Goal: Book appointment/travel/reservation

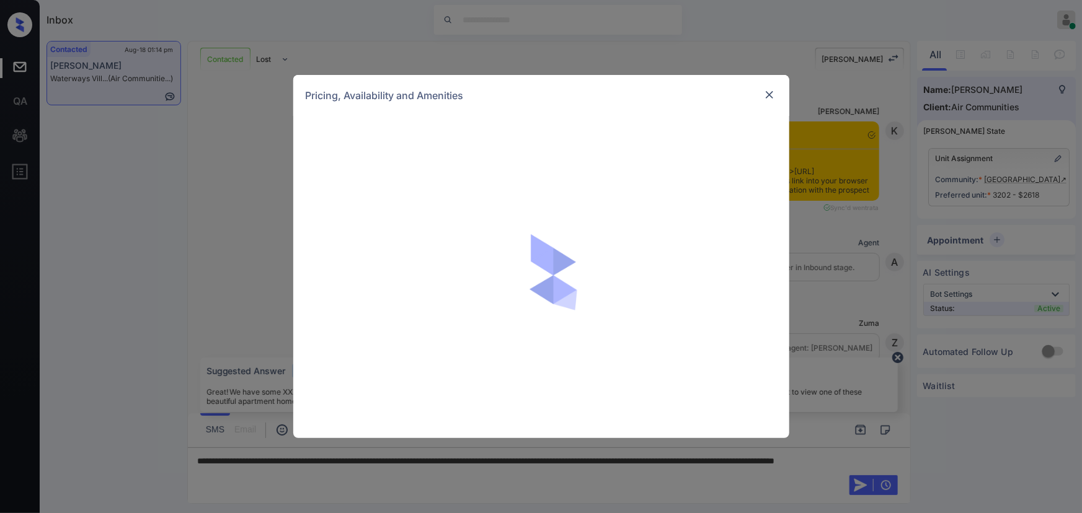
scroll to position [906, 0]
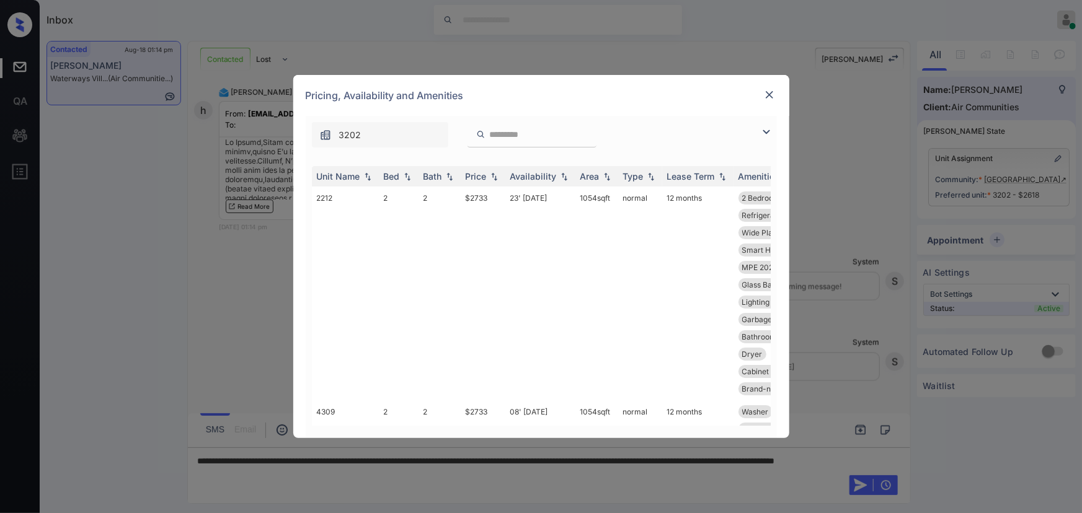
click at [764, 130] on img at bounding box center [766, 132] width 15 height 15
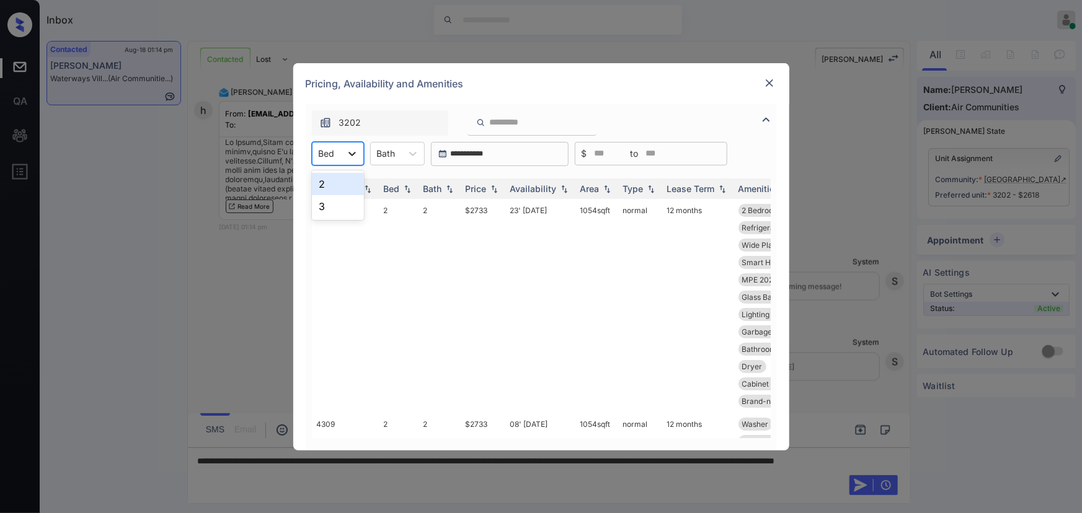
click at [355, 156] on icon at bounding box center [352, 154] width 12 height 12
click at [342, 187] on div "2" at bounding box center [338, 184] width 52 height 22
click at [419, 157] on icon at bounding box center [421, 154] width 12 height 12
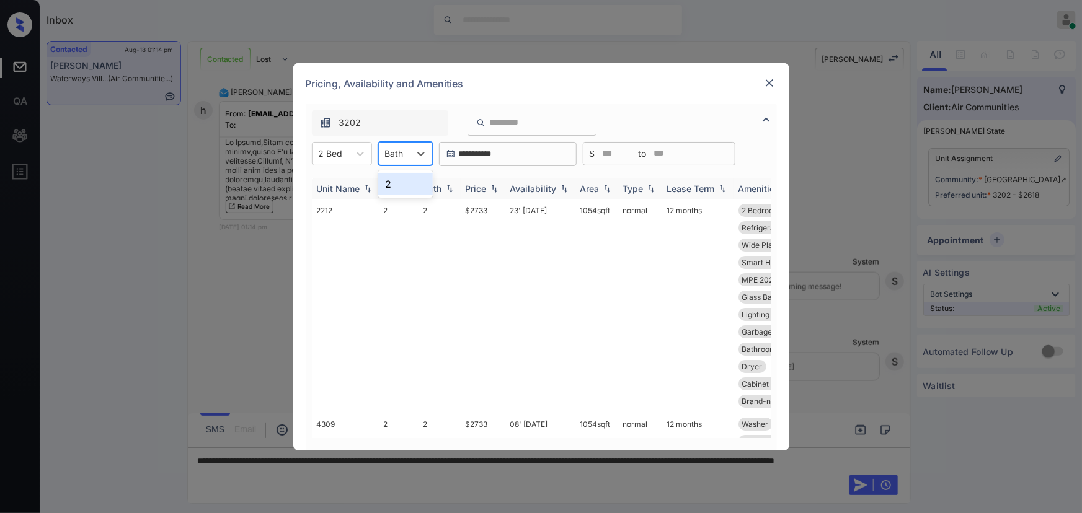
click at [396, 188] on div "2" at bounding box center [405, 184] width 55 height 22
click at [493, 186] on img at bounding box center [494, 188] width 12 height 9
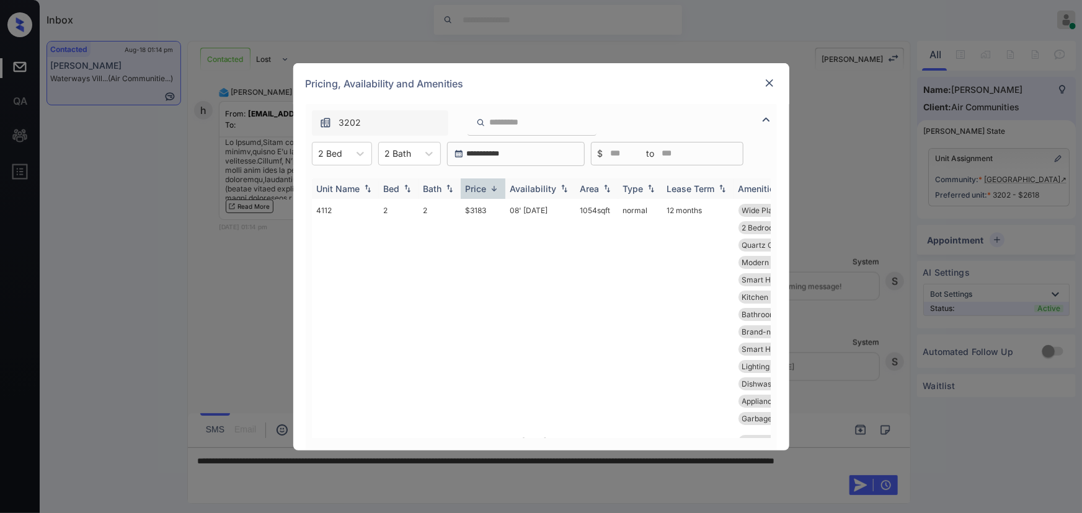
click at [493, 187] on img at bounding box center [494, 188] width 12 height 9
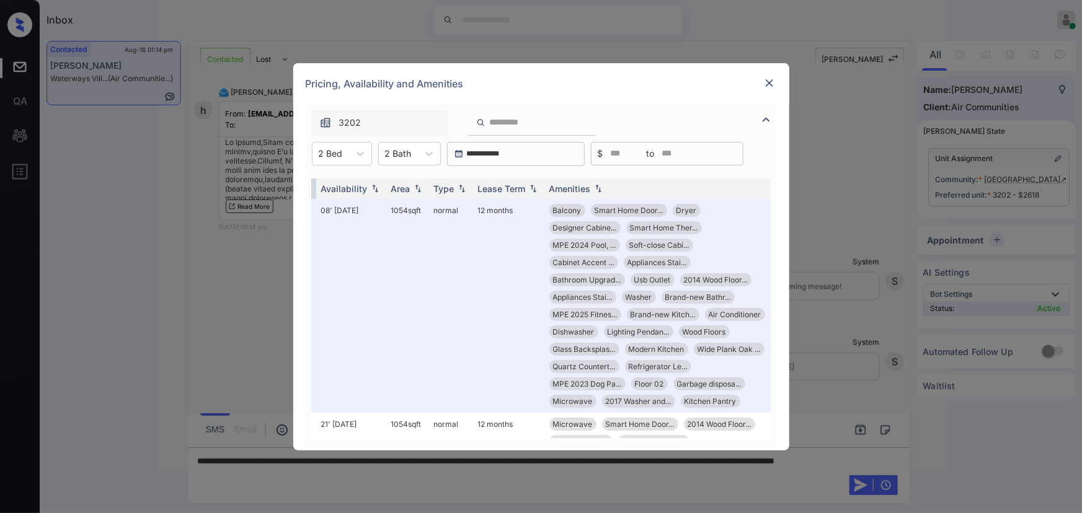
scroll to position [0, 197]
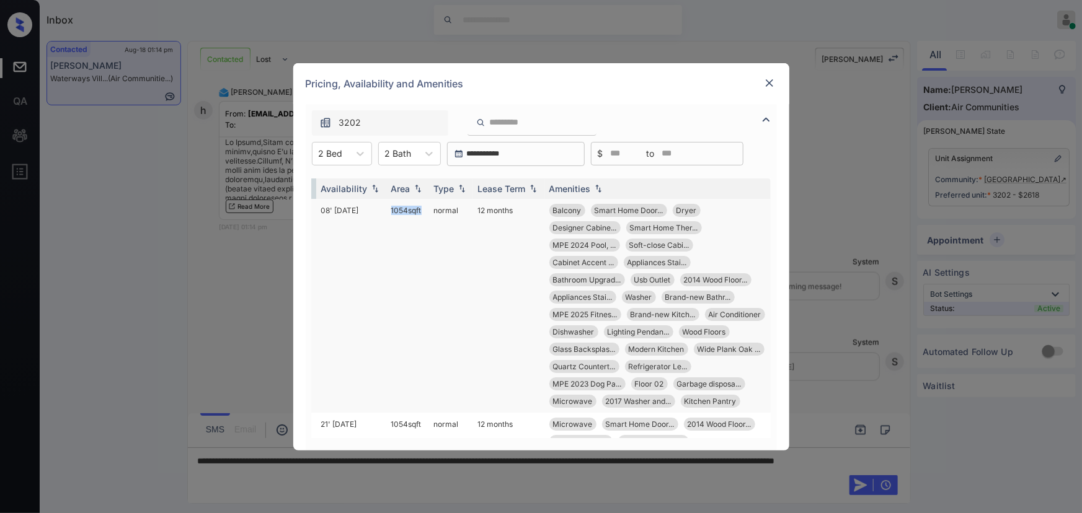
drag, startPoint x: 410, startPoint y: 210, endPoint x: 378, endPoint y: 211, distance: 32.2
click at [386, 211] on td "1054 sqft" at bounding box center [407, 306] width 43 height 214
copy td "1054 sqf"
click at [416, 201] on td "1054 sqft" at bounding box center [407, 306] width 43 height 214
copy td "1054 sqft"
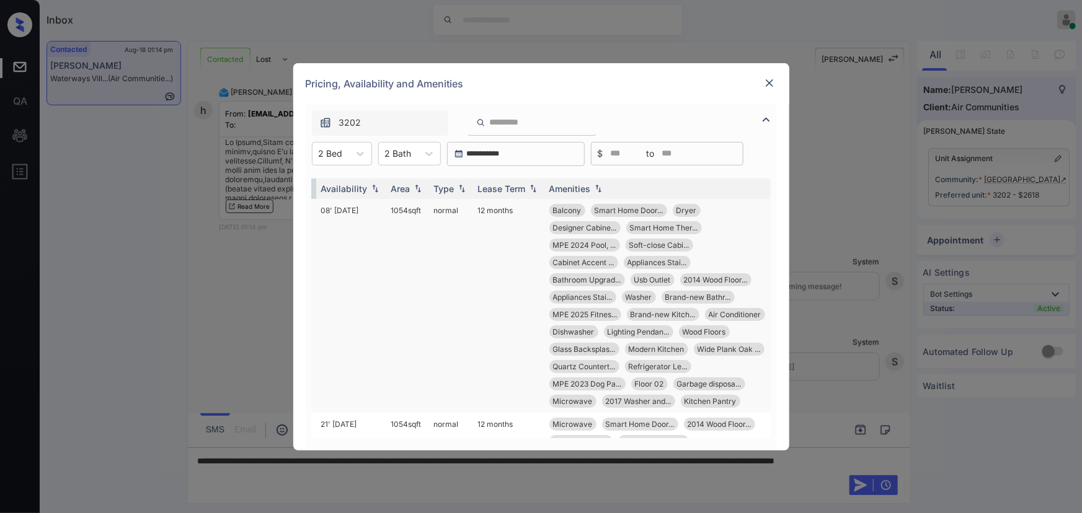
drag, startPoint x: 415, startPoint y: 208, endPoint x: 378, endPoint y: 211, distance: 37.3
click at [386, 211] on td "1054 sqft" at bounding box center [407, 306] width 43 height 214
click at [392, 211] on td "1054 sqft" at bounding box center [407, 306] width 43 height 214
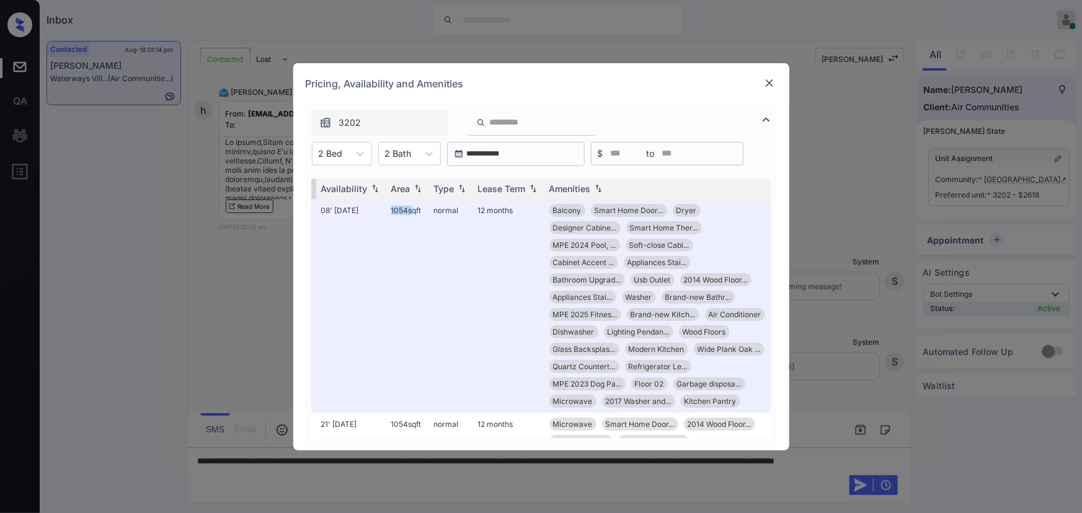
drag, startPoint x: 392, startPoint y: 211, endPoint x: 721, endPoint y: 115, distance: 343.0
click at [393, 211] on td "1054 sqft" at bounding box center [407, 306] width 43 height 214
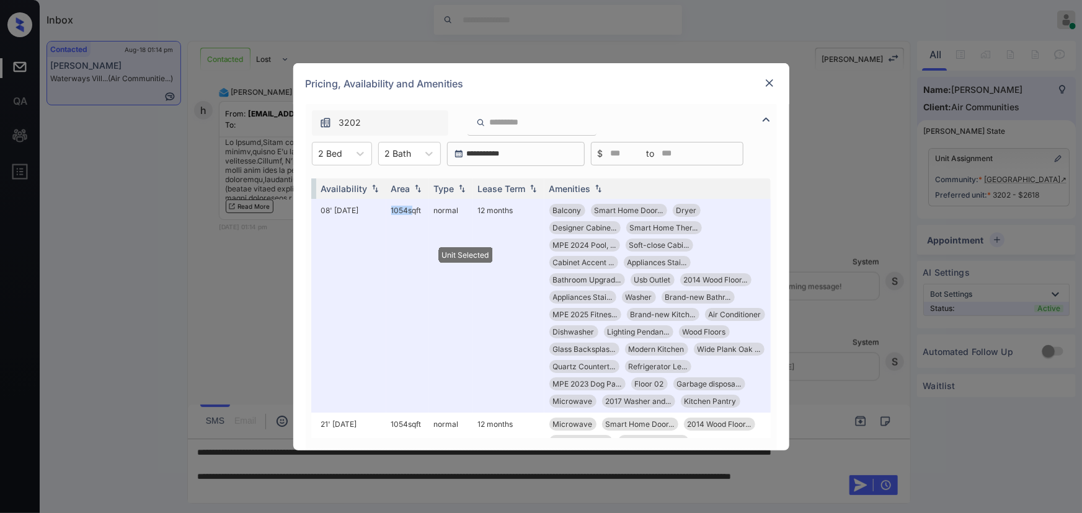
click at [769, 86] on img at bounding box center [769, 83] width 12 height 12
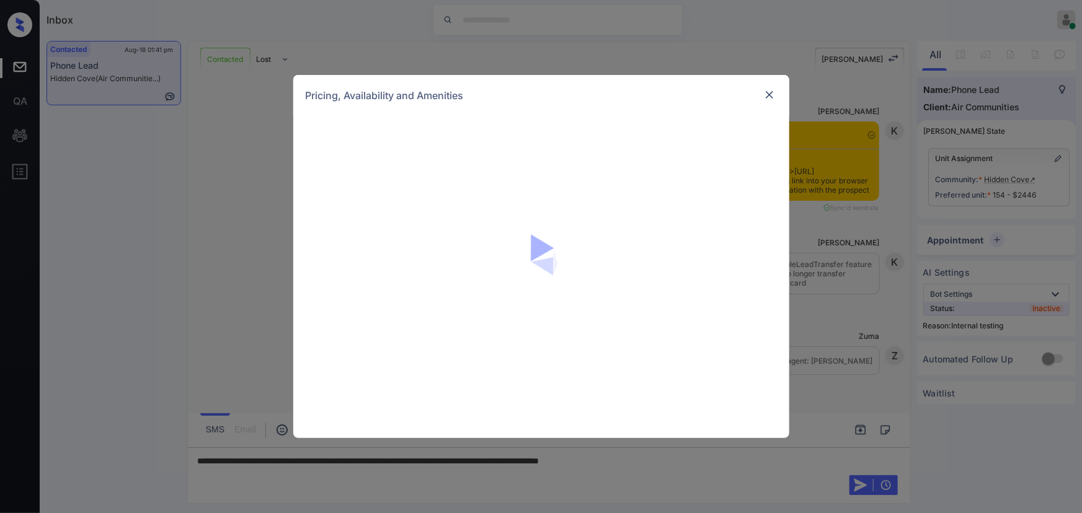
scroll to position [2525, 0]
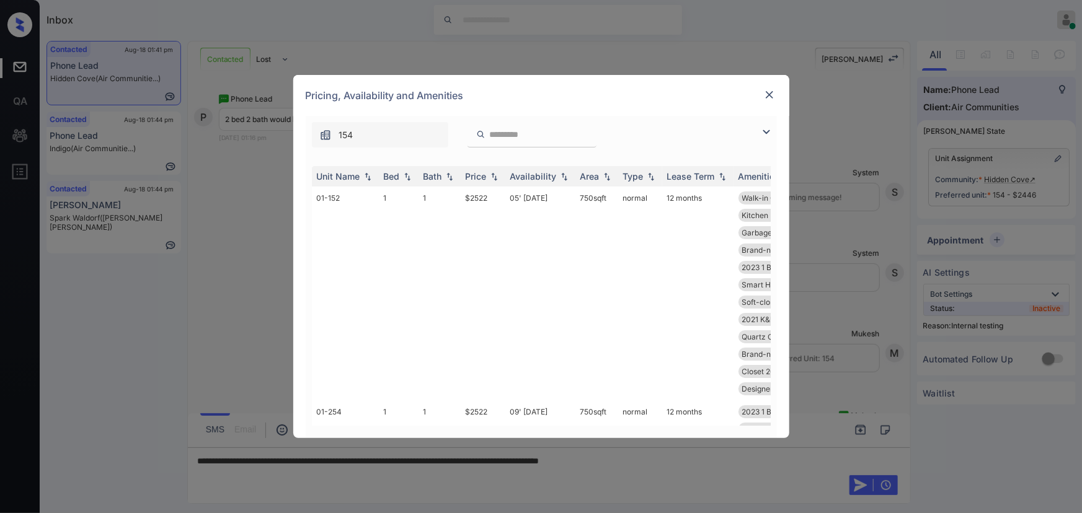
click at [765, 134] on img at bounding box center [766, 132] width 15 height 15
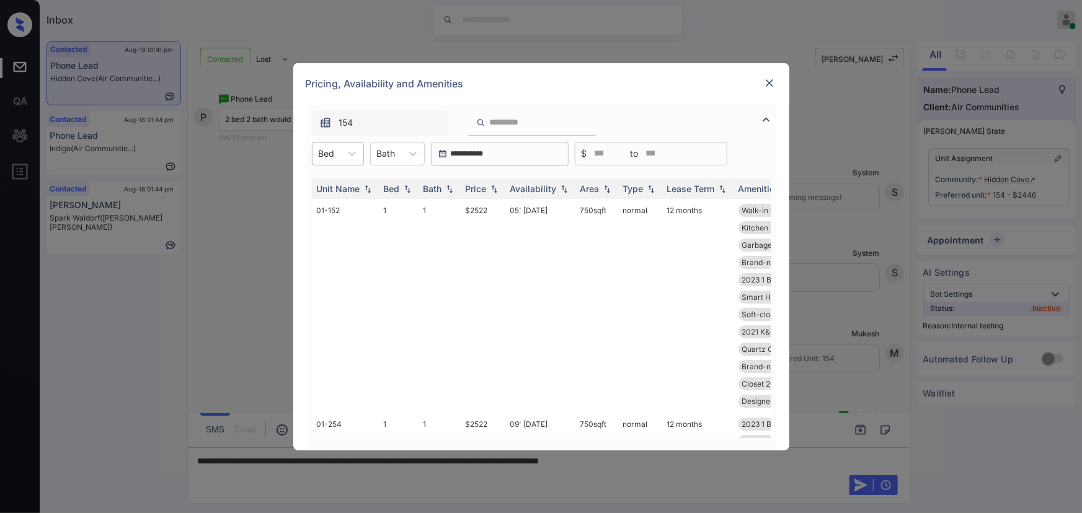
click at [319, 152] on input "text" at bounding box center [320, 153] width 2 height 11
drag, startPoint x: 319, startPoint y: 201, endPoint x: 401, endPoint y: 155, distance: 93.8
click at [319, 200] on div "2" at bounding box center [338, 206] width 52 height 22
click at [401, 155] on div at bounding box center [394, 153] width 19 height 13
click at [397, 188] on div "1" at bounding box center [405, 184] width 55 height 22
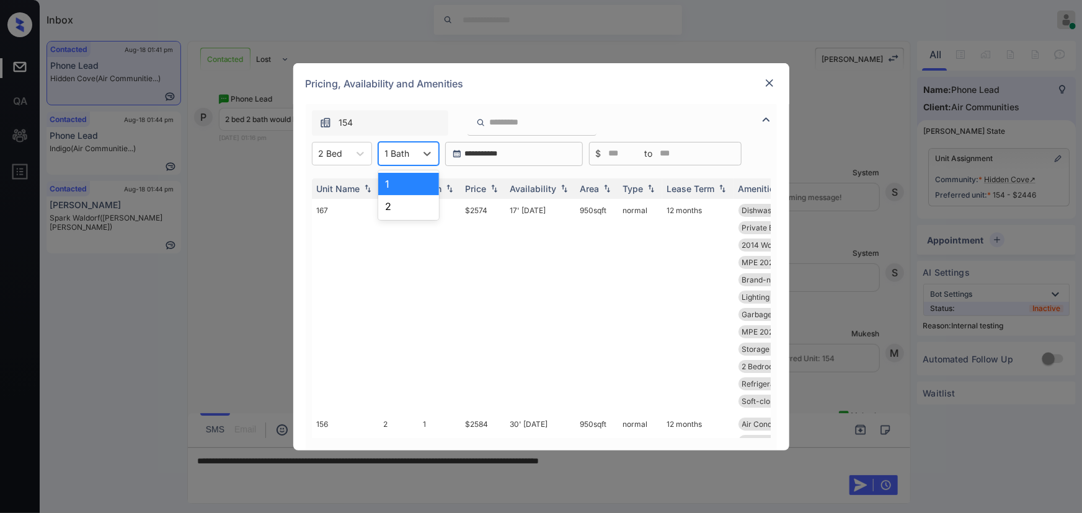
click at [404, 156] on div at bounding box center [397, 153] width 25 height 13
click at [396, 198] on div "2" at bounding box center [408, 206] width 61 height 22
click at [496, 188] on img at bounding box center [494, 188] width 12 height 9
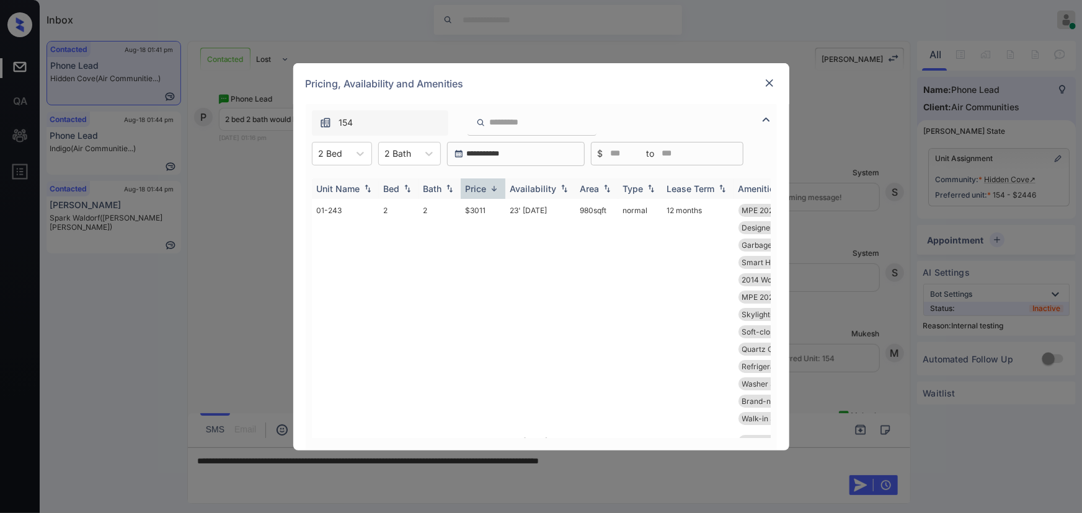
click at [496, 188] on img at bounding box center [494, 188] width 12 height 9
click at [503, 211] on td "$2446" at bounding box center [483, 306] width 45 height 214
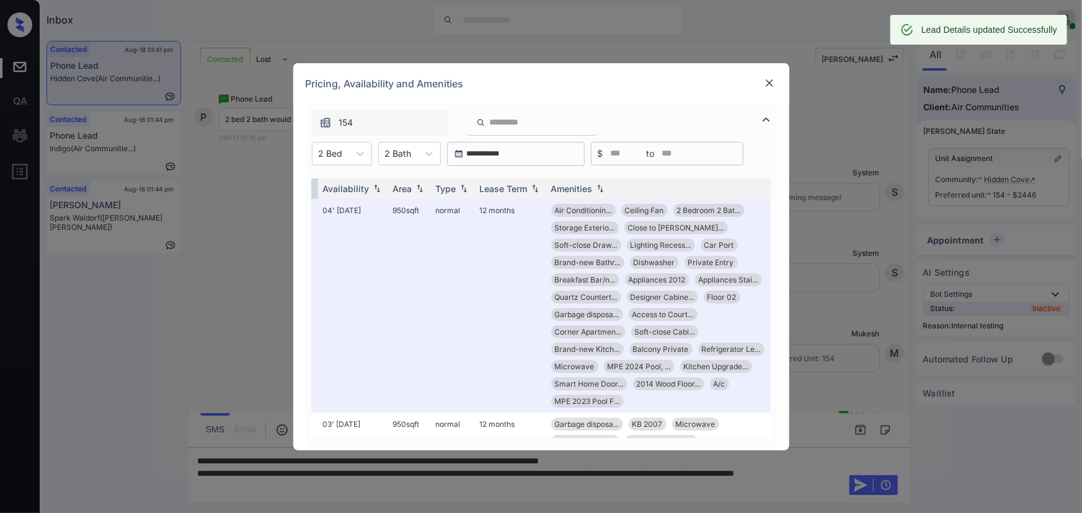
scroll to position [0, 197]
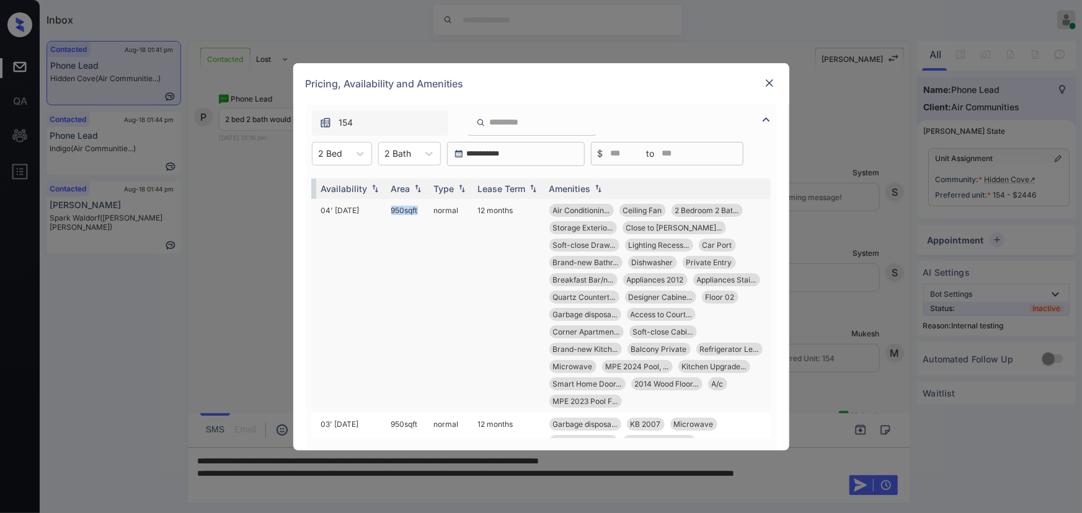
drag, startPoint x: 408, startPoint y: 207, endPoint x: 386, endPoint y: 209, distance: 22.4
click at [374, 208] on tr "154 2 2 $2446 04' Apr 25 950 sqft normal 12 months Air Conditionin... Ceiling F…" at bounding box center [447, 306] width 648 height 214
click at [390, 207] on td "950 sqft" at bounding box center [407, 306] width 43 height 214
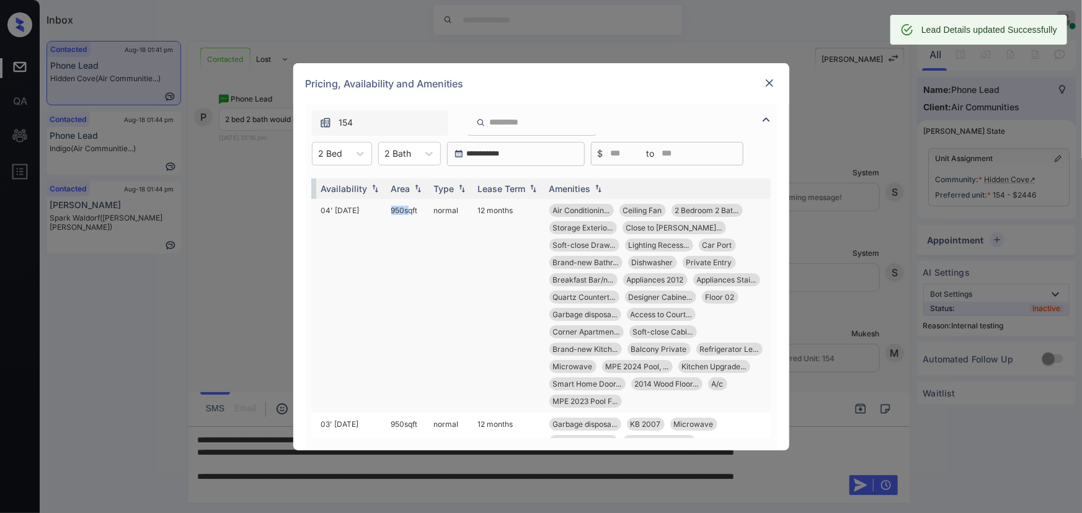
copy td "950 sqft"
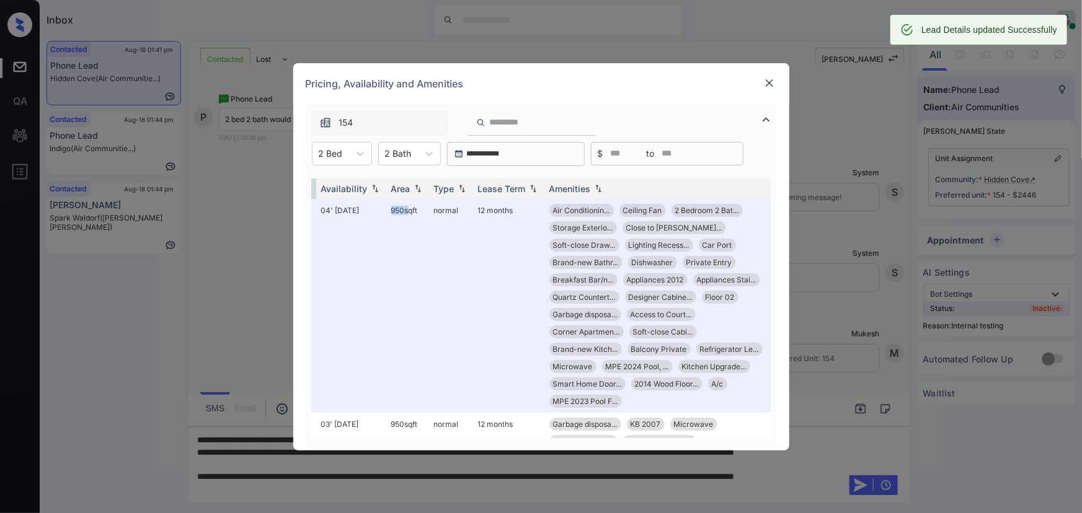
drag, startPoint x: 412, startPoint y: 211, endPoint x: 630, endPoint y: 124, distance: 235.0
click at [386, 210] on td "950 sqft" at bounding box center [407, 306] width 43 height 214
click at [769, 82] on img at bounding box center [769, 83] width 12 height 12
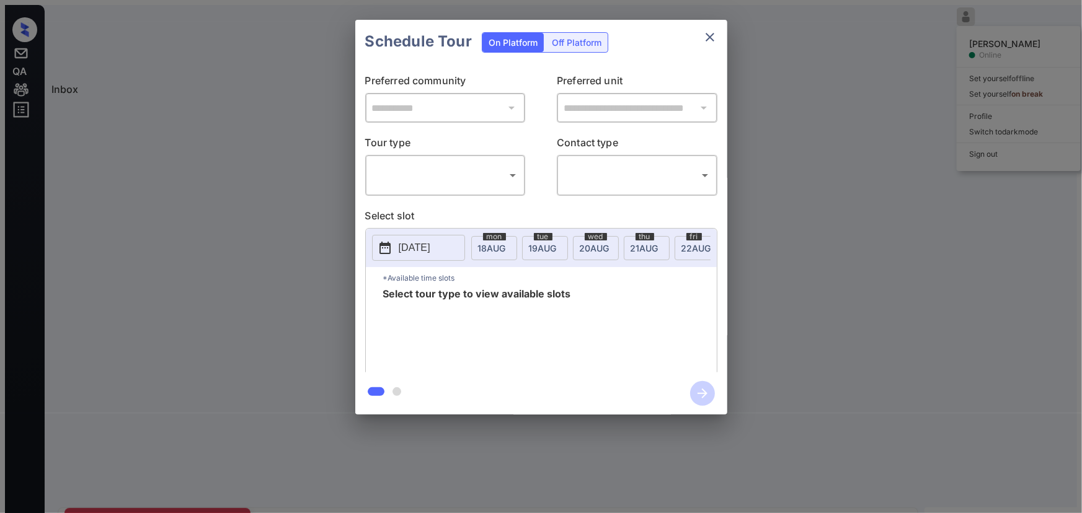
scroll to position [3250, 0]
click at [781, 249] on div "**********" at bounding box center [541, 217] width 1082 height 435
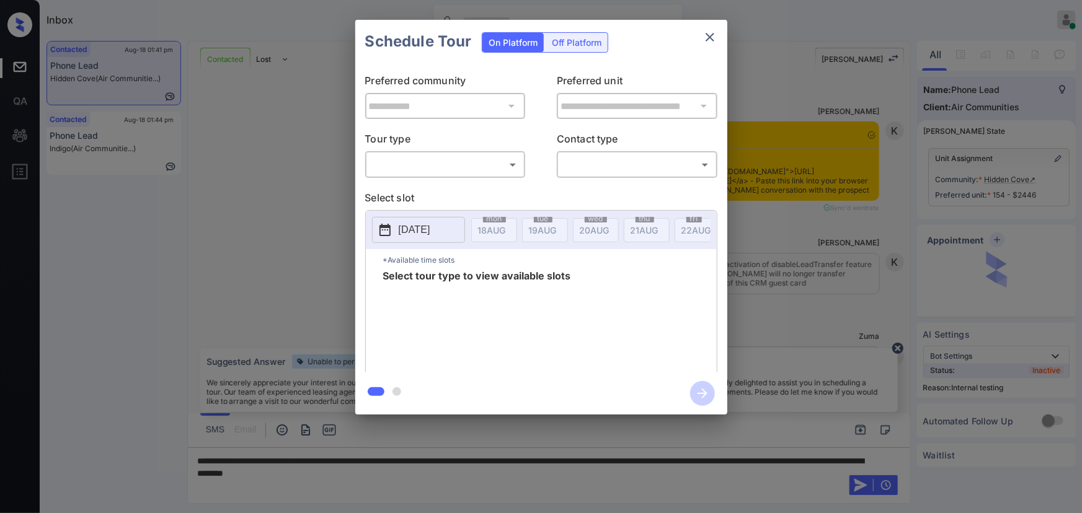
scroll to position [2927, 0]
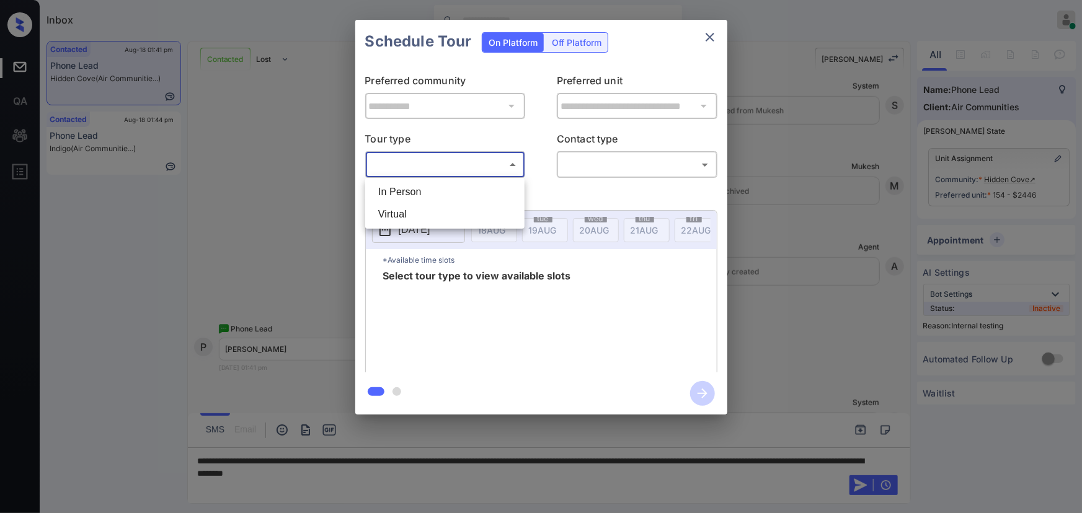
drag, startPoint x: 407, startPoint y: 174, endPoint x: 406, endPoint y: 185, distance: 11.2
click at [407, 174] on body "Inbox Kenneth Umali Online Set yourself offline Set yourself on break Profile S…" at bounding box center [541, 256] width 1082 height 513
drag, startPoint x: 412, startPoint y: 183, endPoint x: 491, endPoint y: 196, distance: 80.3
click at [413, 183] on li "In Person" at bounding box center [444, 192] width 153 height 22
type input "********"
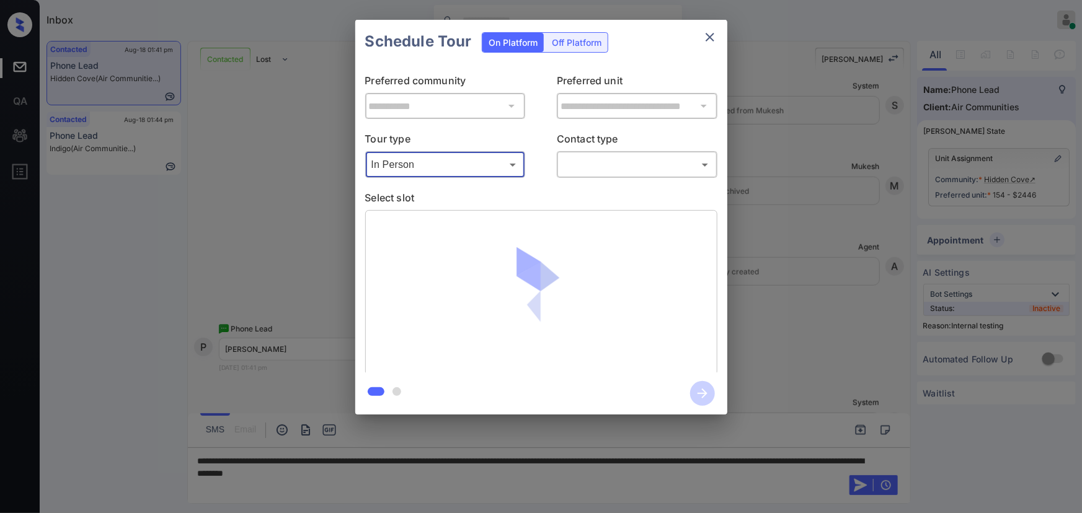
click at [605, 166] on body "Inbox Kenneth Umali Online Set yourself offline Set yourself on break Profile S…" at bounding box center [541, 256] width 1082 height 513
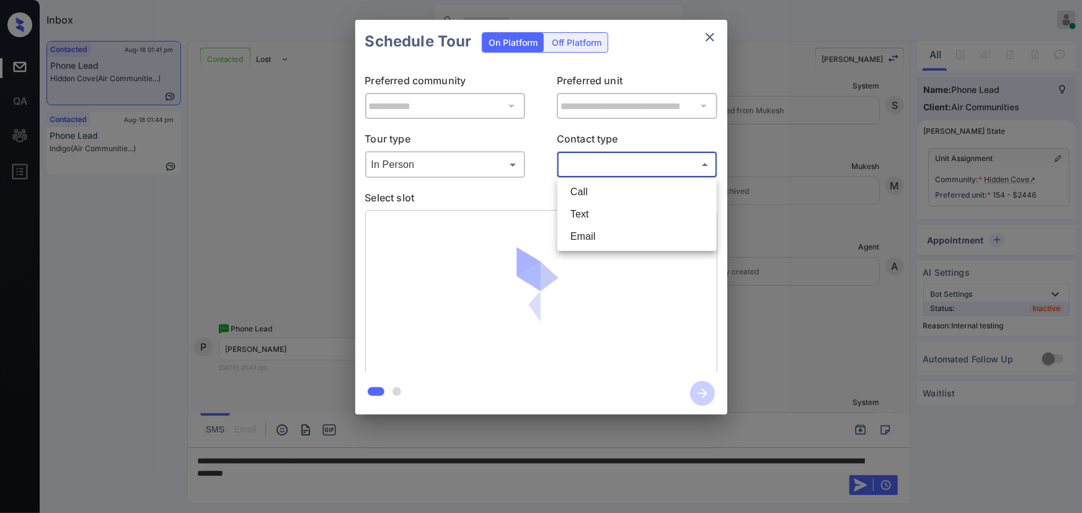
drag, startPoint x: 576, startPoint y: 216, endPoint x: 576, endPoint y: 223, distance: 6.8
click at [577, 216] on li "Text" at bounding box center [636, 214] width 153 height 22
type input "****"
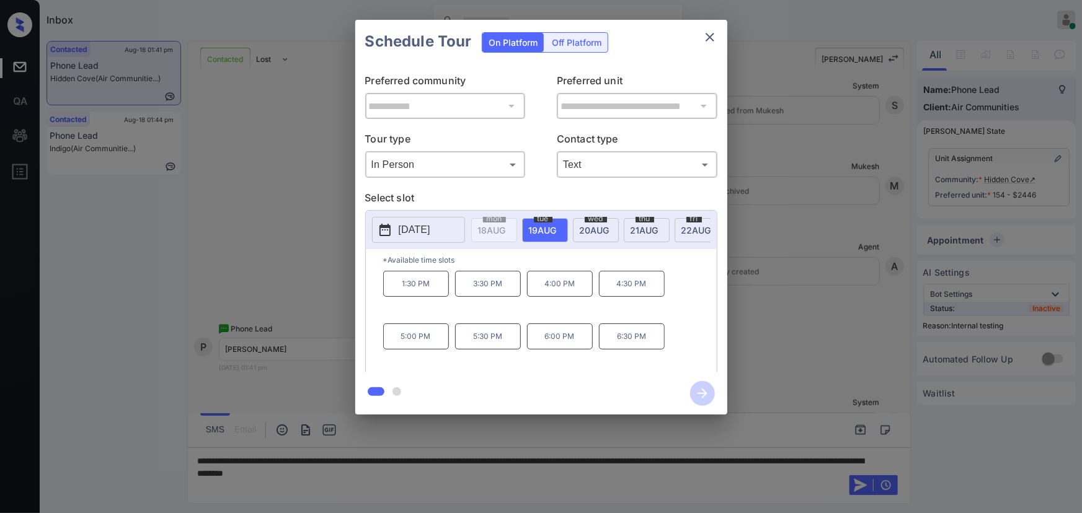
click at [619, 286] on p "4:30 PM" at bounding box center [632, 284] width 66 height 26
click at [798, 382] on div "**********" at bounding box center [541, 217] width 1082 height 435
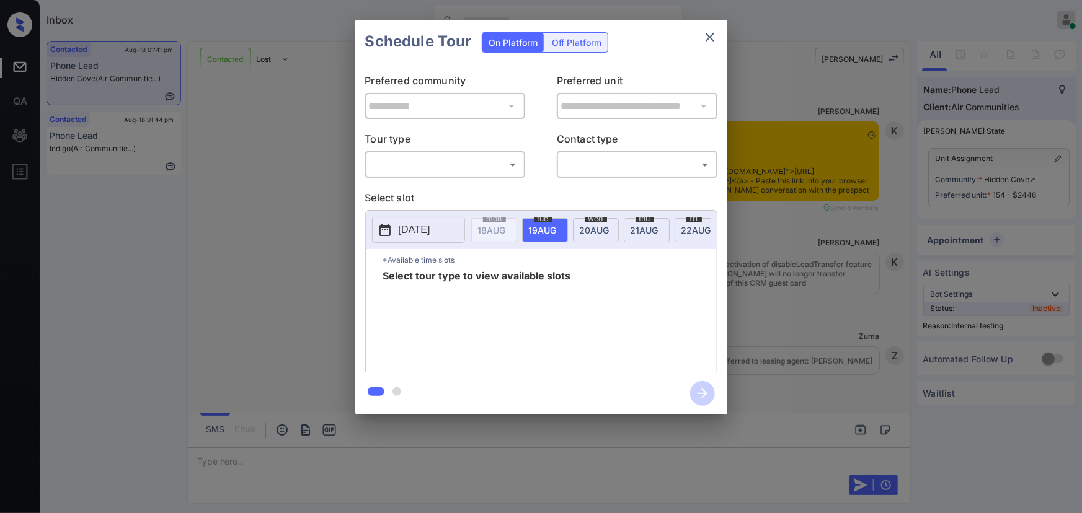
scroll to position [3342, 0]
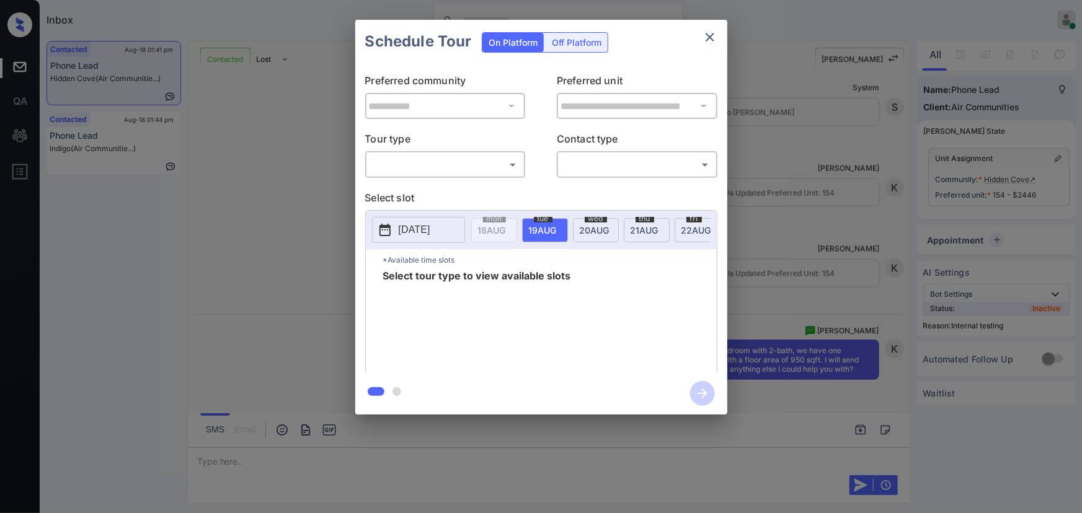
click at [765, 231] on div "**********" at bounding box center [541, 217] width 1082 height 435
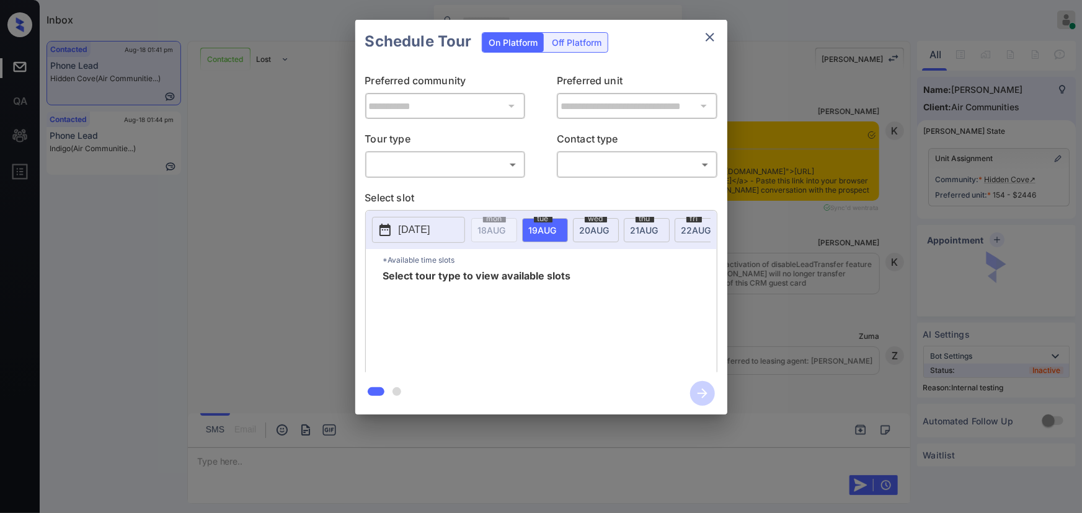
scroll to position [1652, 0]
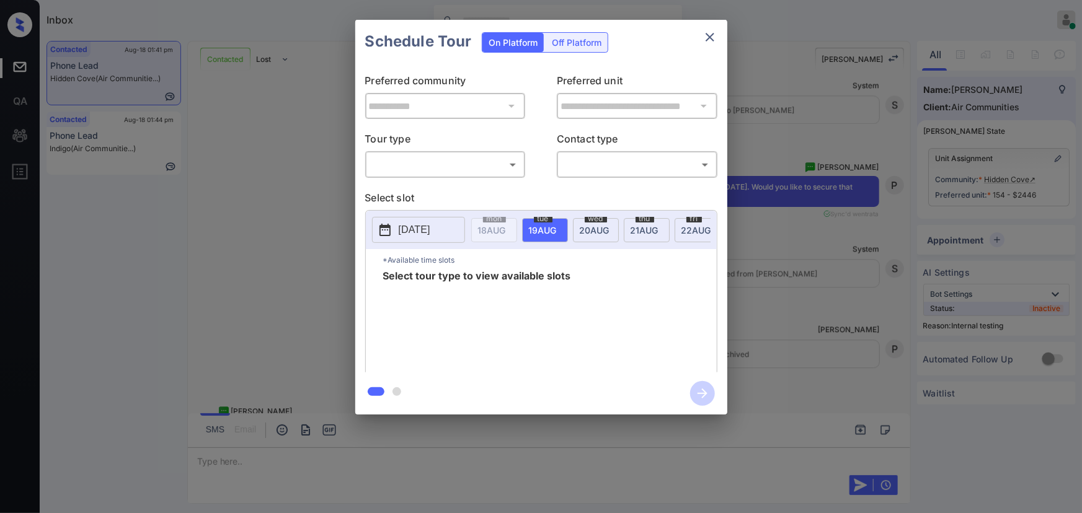
click at [452, 152] on div "​ ​" at bounding box center [445, 164] width 161 height 27
click at [444, 170] on body "Inbox [PERSON_NAME] Online Set yourself offline Set yourself on break Profile S…" at bounding box center [541, 256] width 1082 height 513
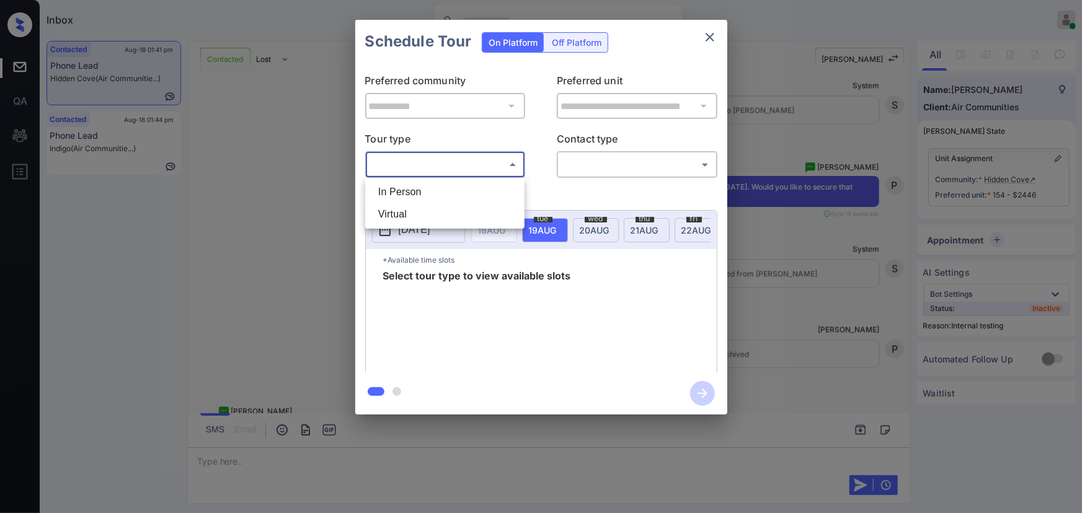
click at [417, 192] on li "In Person" at bounding box center [444, 192] width 153 height 22
type input "********"
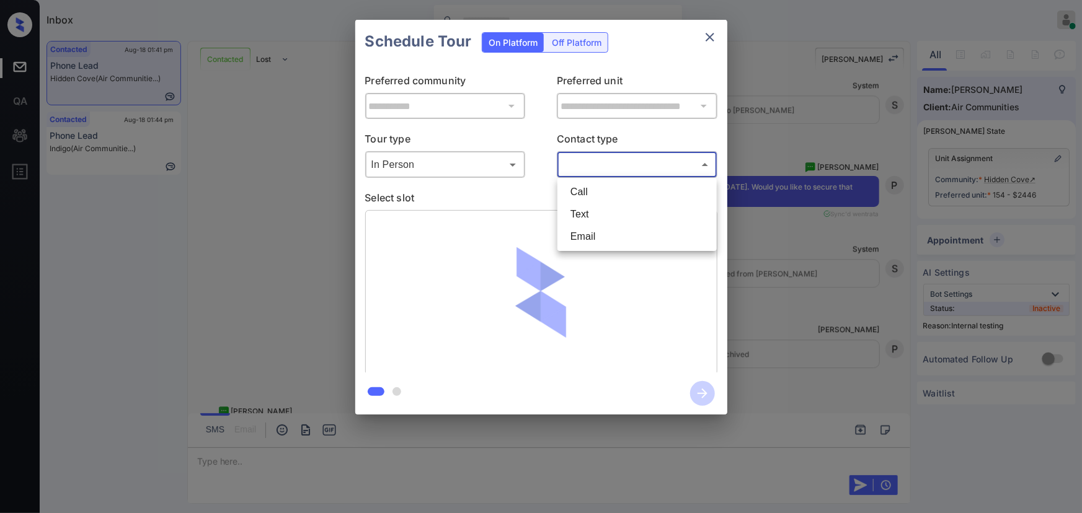
click at [591, 166] on body "Inbox [PERSON_NAME] Online Set yourself offline Set yourself on break Profile S…" at bounding box center [541, 256] width 1082 height 513
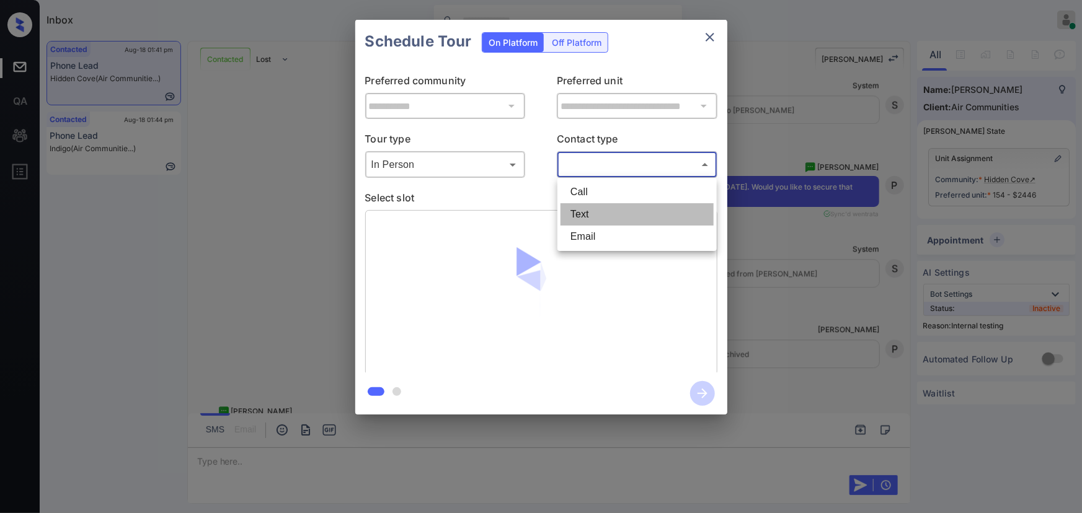
click at [584, 210] on li "Text" at bounding box center [636, 214] width 153 height 22
type input "****"
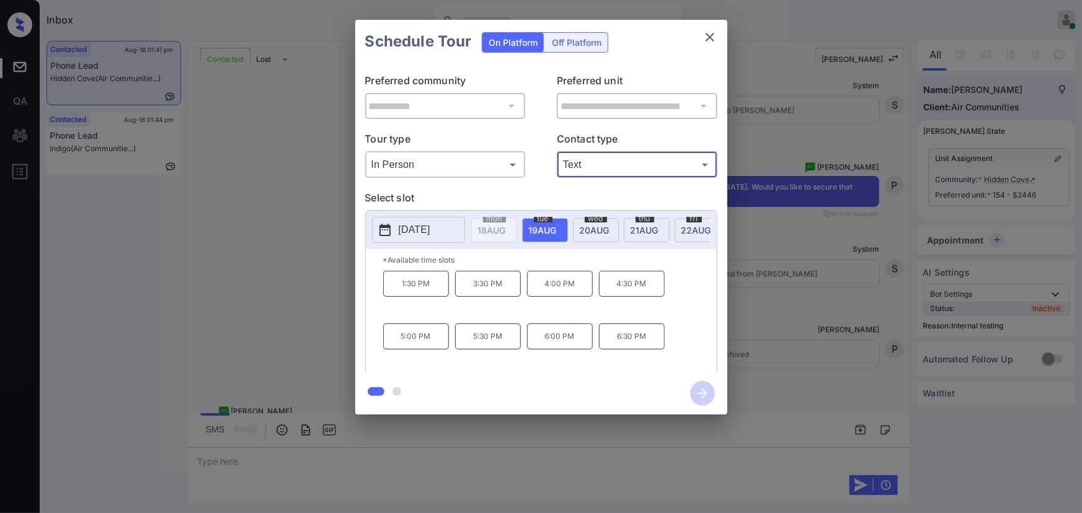
drag, startPoint x: 625, startPoint y: 290, endPoint x: 658, endPoint y: 346, distance: 64.4
click at [626, 290] on p "4:30 PM" at bounding box center [632, 284] width 66 height 26
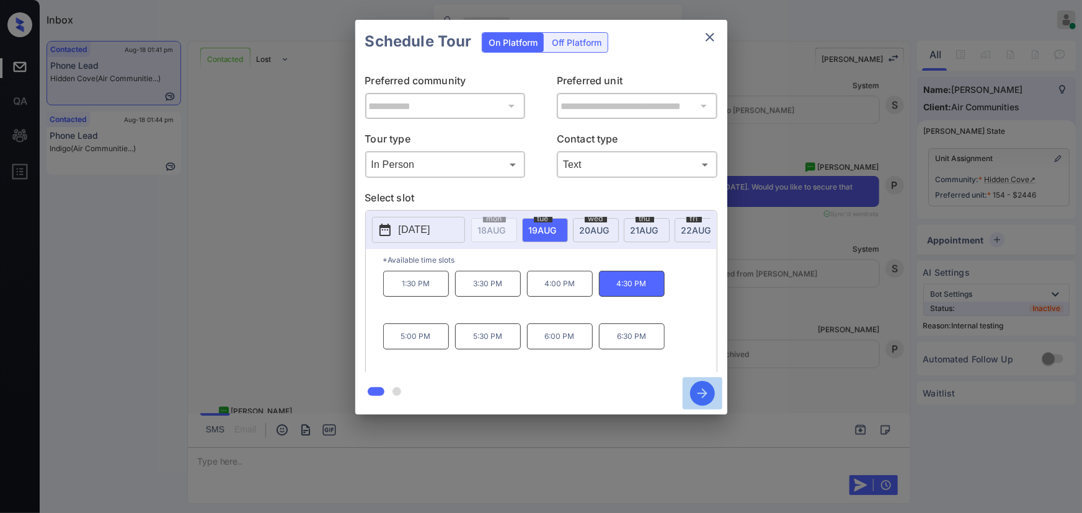
click at [700, 397] on icon "button" at bounding box center [702, 393] width 25 height 25
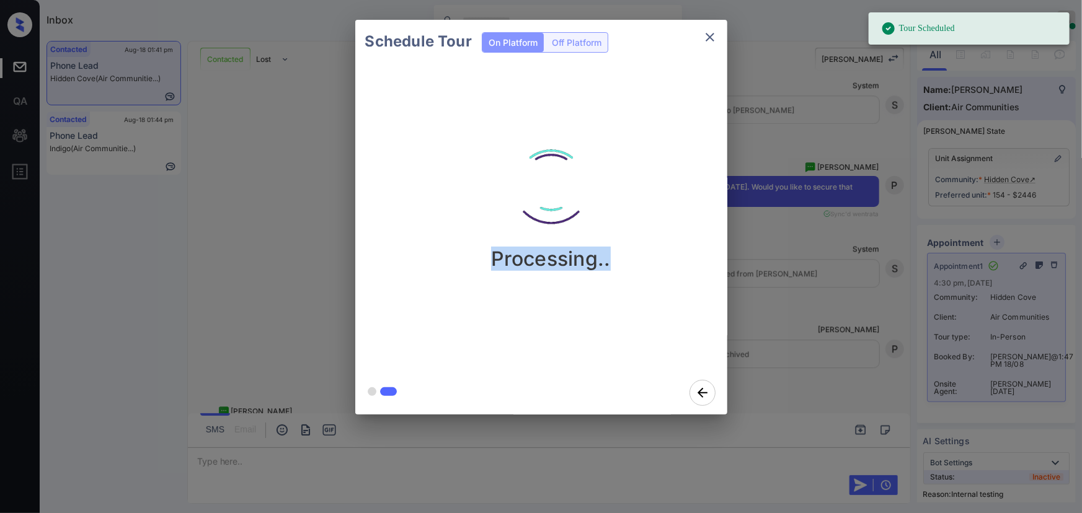
drag, startPoint x: 608, startPoint y: 269, endPoint x: 482, endPoint y: 263, distance: 126.6
click at [484, 265] on div "Processing.." at bounding box center [551, 217] width 392 height 308
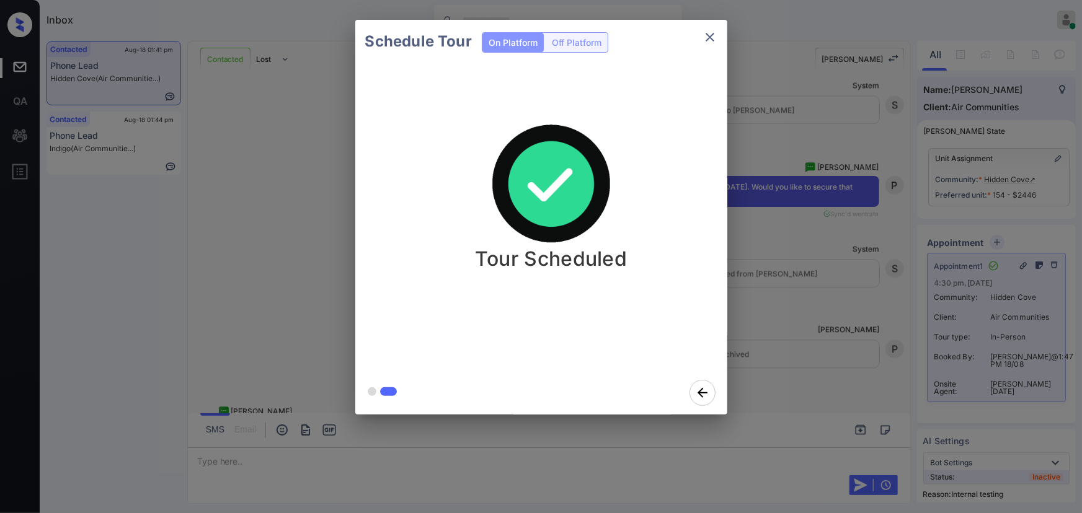
click at [803, 276] on div "Schedule Tour On Platform Off Platform Tour Scheduled" at bounding box center [541, 217] width 1082 height 435
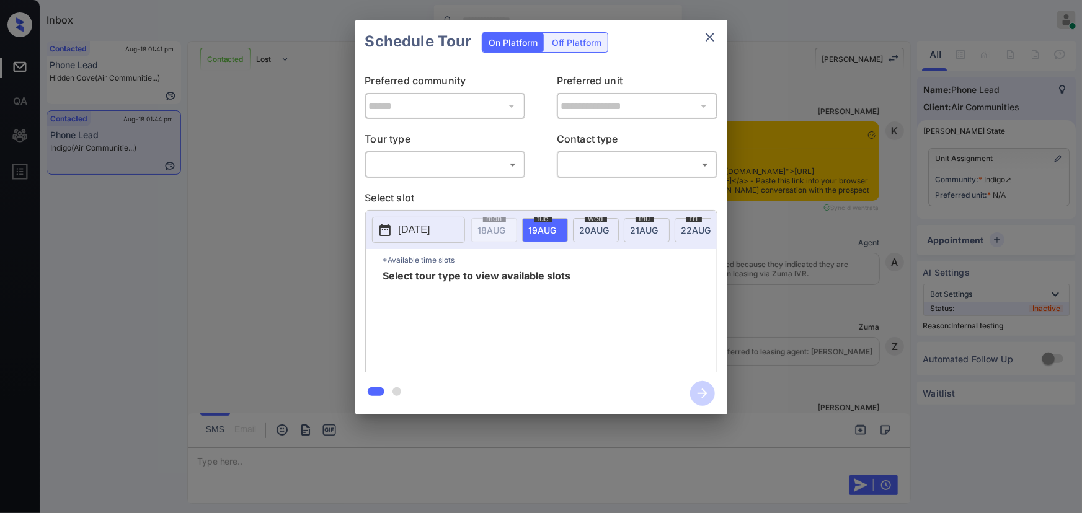
scroll to position [2089, 0]
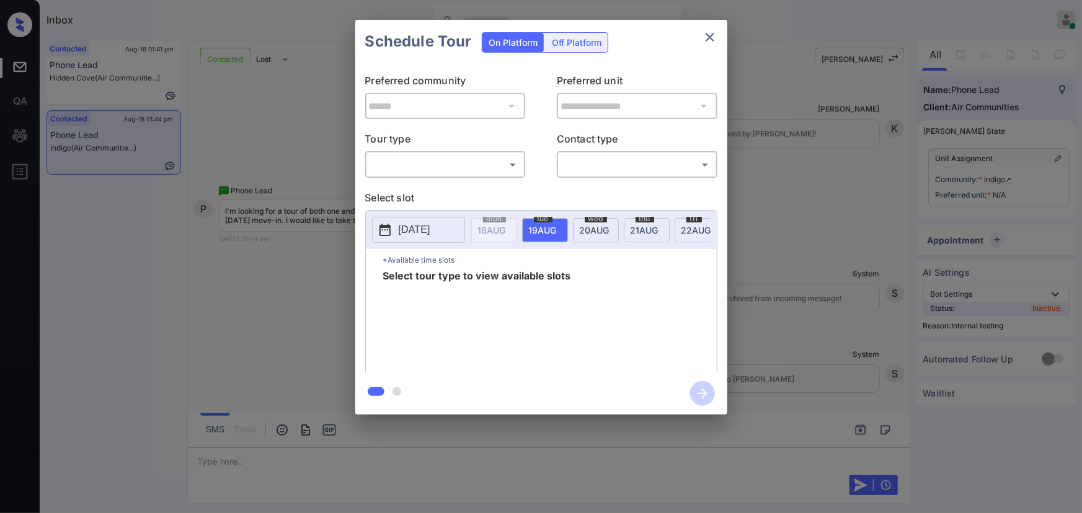
click at [406, 165] on body "Inbox [PERSON_NAME] Online Set yourself offline Set yourself on break Profile S…" at bounding box center [541, 256] width 1082 height 513
click at [404, 181] on li "In Person" at bounding box center [444, 192] width 153 height 22
type input "********"
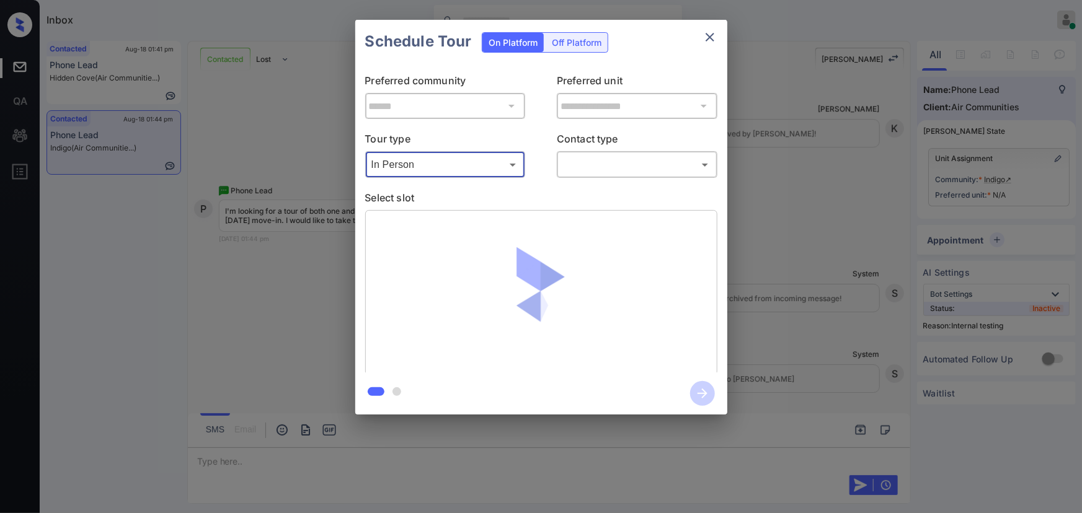
click at [551, 160] on div "Tour type In Person ******** ​ Contact type ​ ​" at bounding box center [541, 154] width 352 height 46
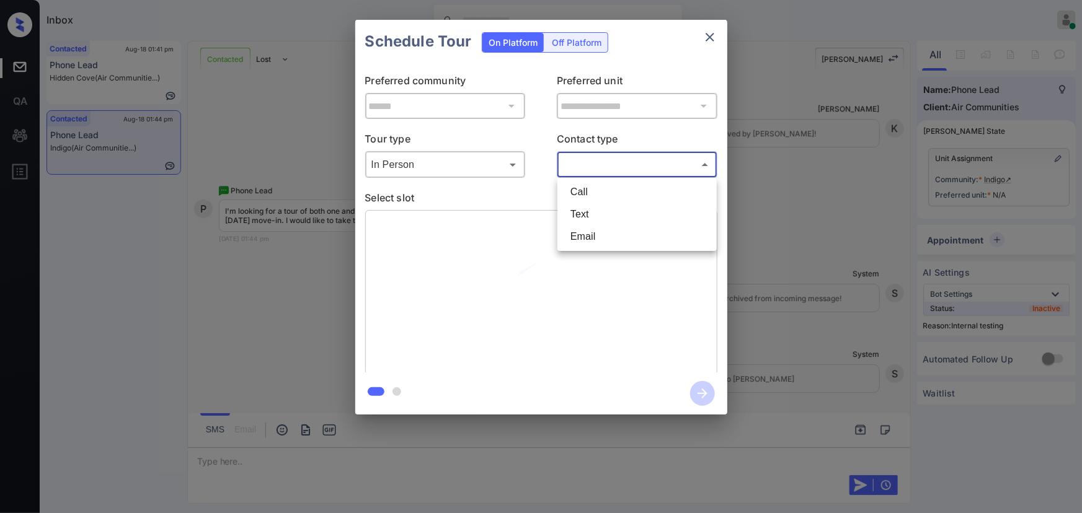
drag, startPoint x: 580, startPoint y: 165, endPoint x: 583, endPoint y: 182, distance: 16.4
click at [581, 165] on body "Inbox [PERSON_NAME] Online Set yourself offline Set yourself on break Profile S…" at bounding box center [541, 256] width 1082 height 513
click at [587, 221] on li "Text" at bounding box center [636, 214] width 153 height 22
type input "****"
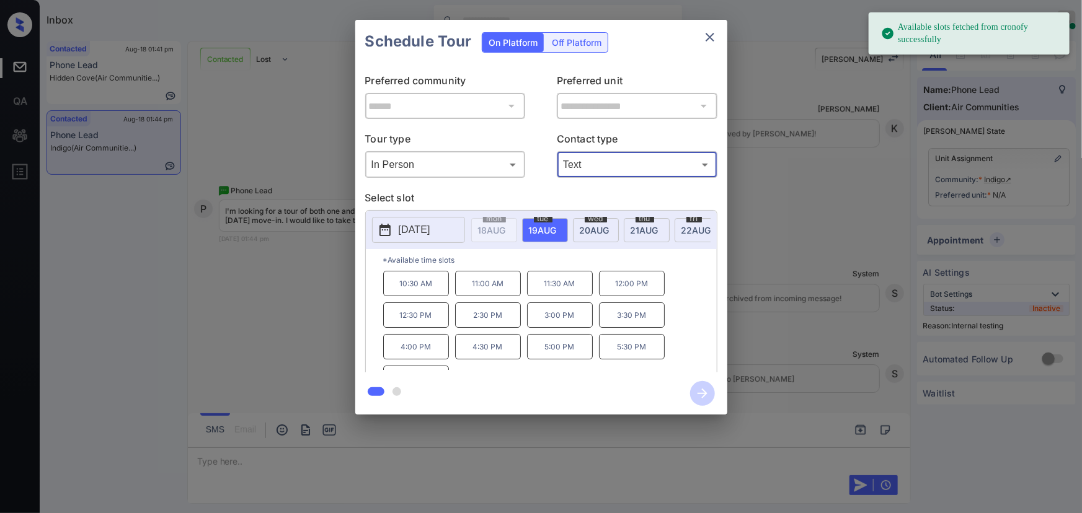
click at [429, 228] on p "2025-08-19" at bounding box center [415, 230] width 32 height 15
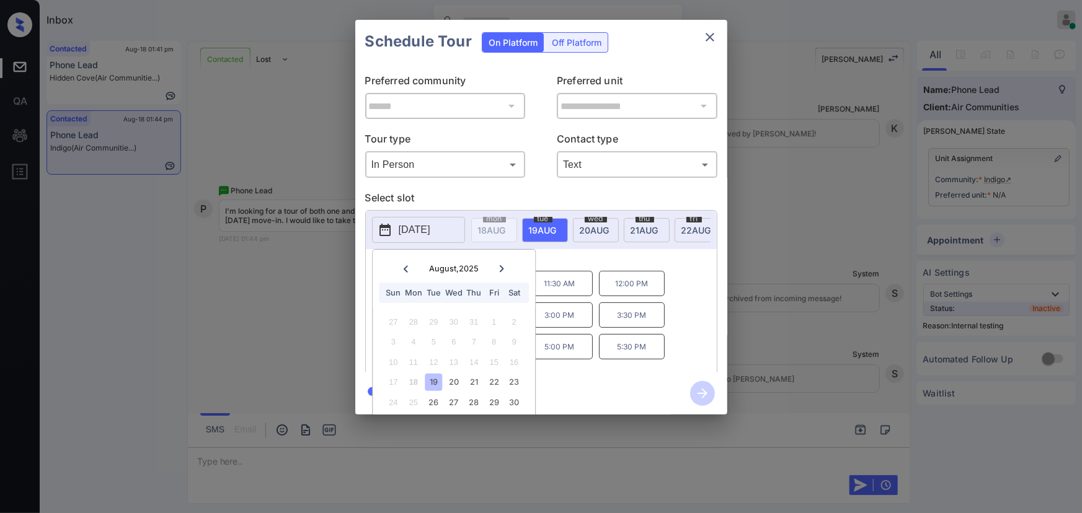
click at [500, 268] on icon at bounding box center [501, 268] width 7 height 7
click at [473, 322] on div "4" at bounding box center [473, 322] width 17 height 17
click at [589, 346] on p "4:00 PM" at bounding box center [560, 346] width 66 height 25
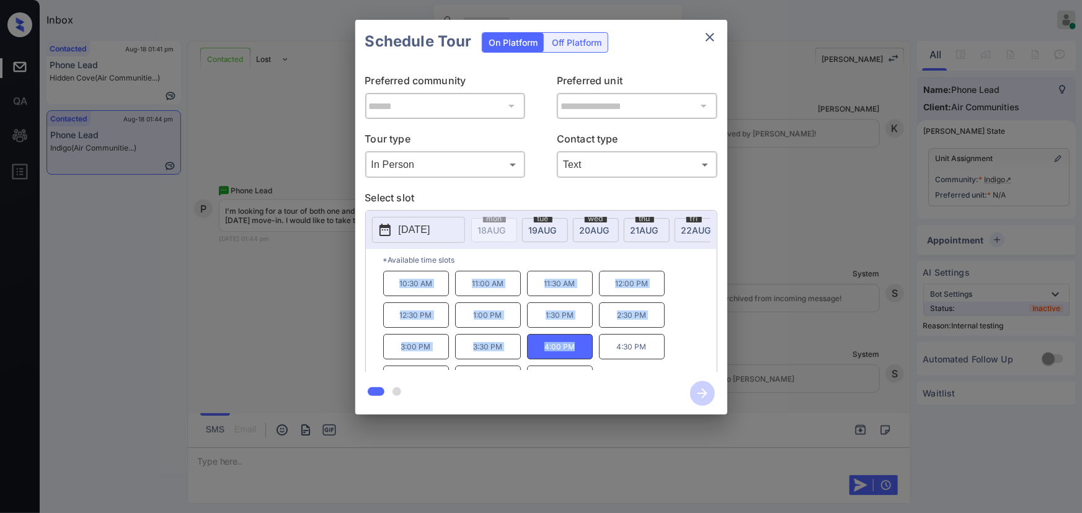
copy div "10:30 AM 11:00 AM 11:30 AM 12:00 PM 12:30 PM 1:00 PM 1:30 PM 2:30 PM 3:00 PM 3:…"
drag, startPoint x: 543, startPoint y: 353, endPoint x: 386, endPoint y: 285, distance: 171.6
click at [389, 286] on div "10:30 AM 11:00 AM 11:30 AM 12:00 PM 12:30 PM 1:00 PM 1:30 PM 2:30 PM 3:00 PM 3:…" at bounding box center [549, 320] width 333 height 99
click at [303, 320] on div "**********" at bounding box center [541, 217] width 1082 height 435
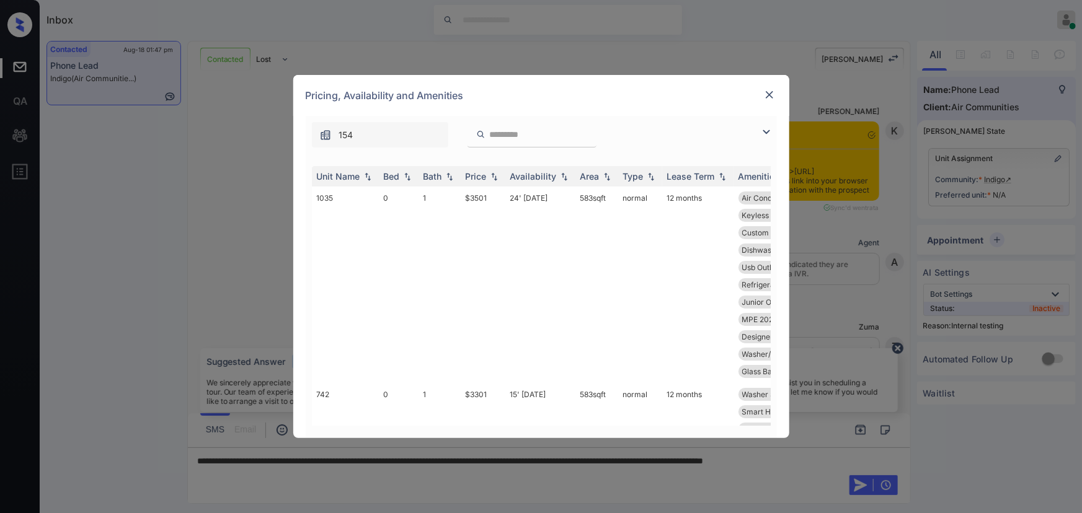
click at [764, 133] on img at bounding box center [766, 132] width 15 height 15
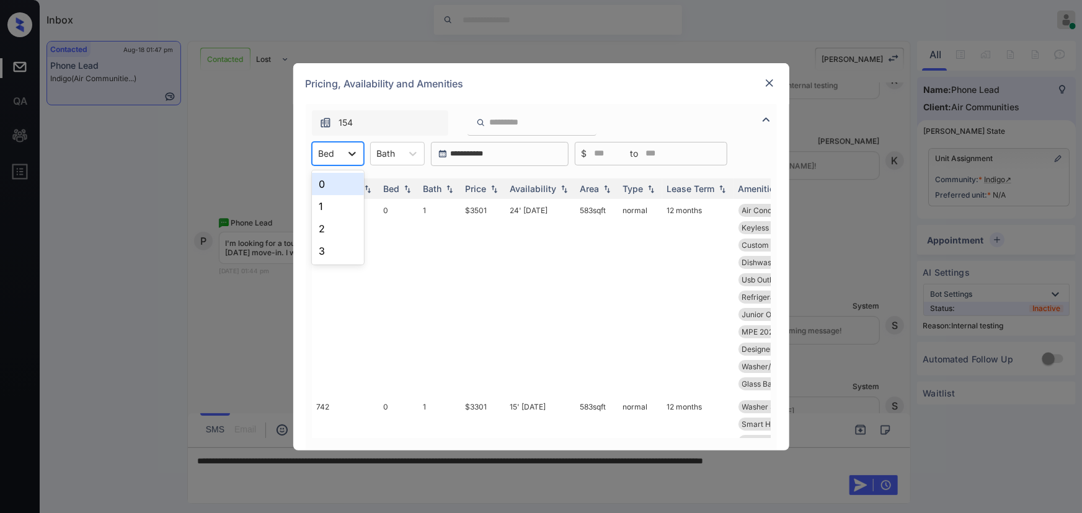
click at [341, 152] on div at bounding box center [352, 154] width 22 height 22
click at [322, 206] on div "1" at bounding box center [338, 206] width 52 height 22
click at [397, 152] on div at bounding box center [392, 153] width 19 height 13
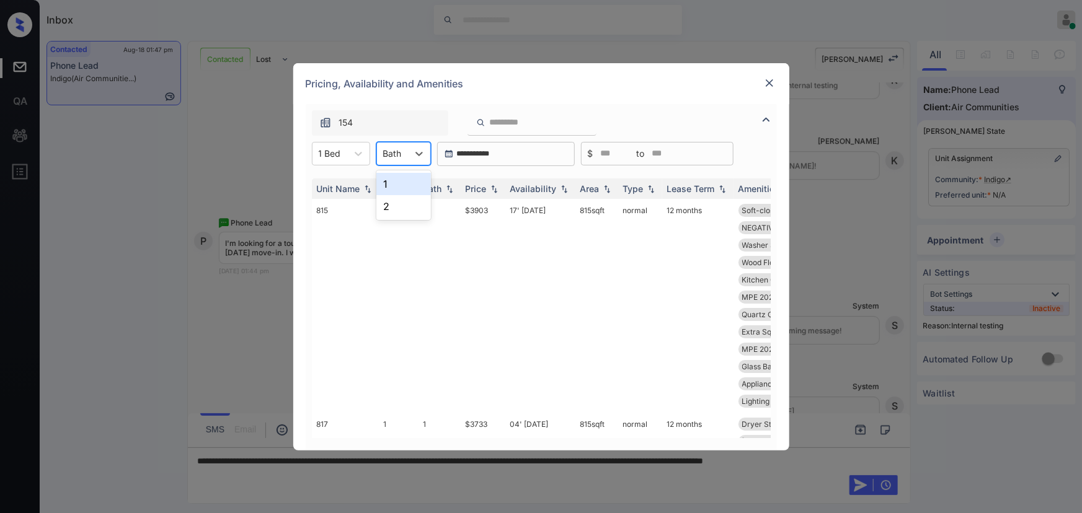
click at [398, 187] on div "1" at bounding box center [403, 184] width 55 height 22
click at [495, 188] on img at bounding box center [494, 188] width 12 height 9
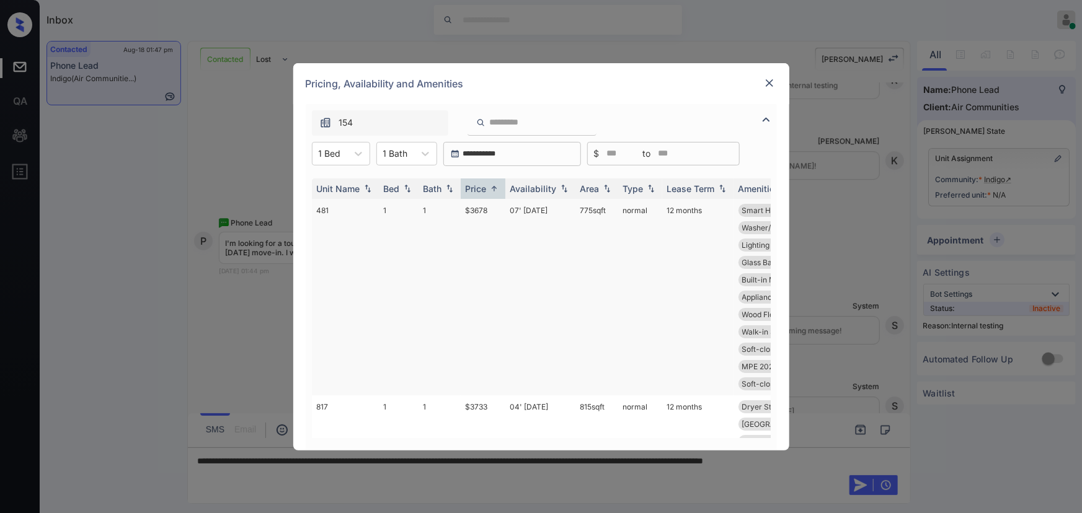
copy td "775 sqft"
click at [575, 208] on td "775 sqft" at bounding box center [596, 297] width 43 height 196
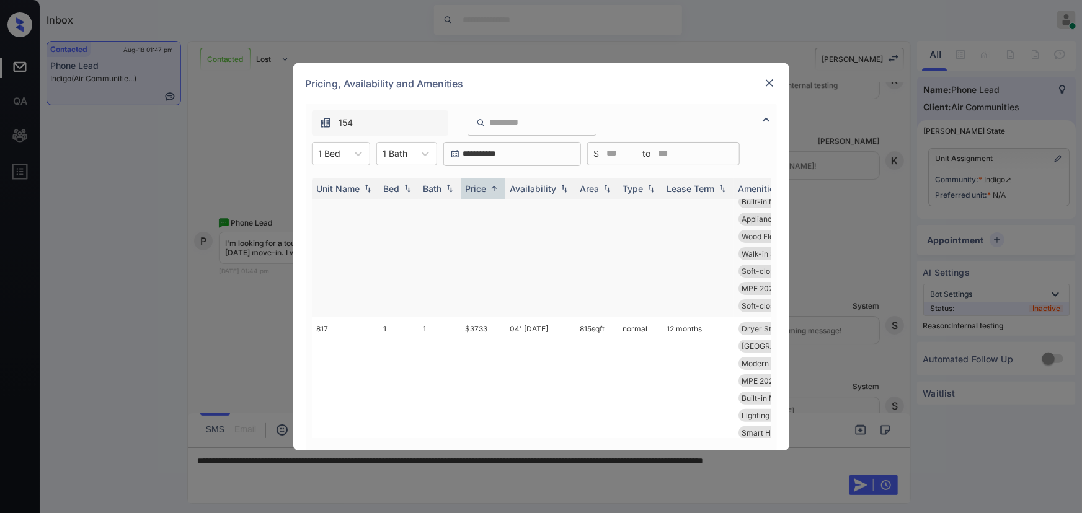
scroll to position [112, 0]
click at [495, 293] on td "$3733" at bounding box center [483, 381] width 45 height 196
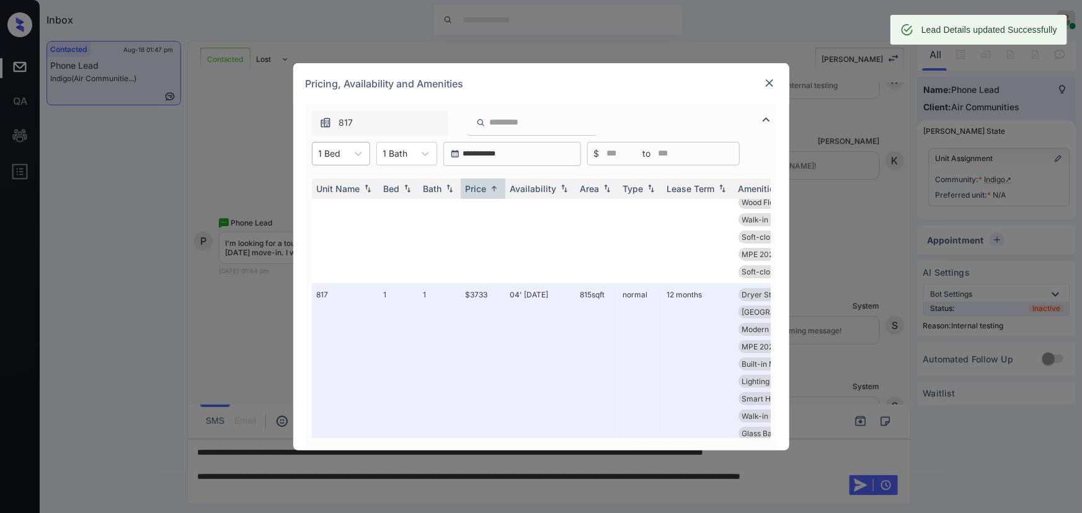
click at [340, 152] on div at bounding box center [330, 153] width 22 height 13
click at [327, 223] on div "2" at bounding box center [341, 229] width 58 height 22
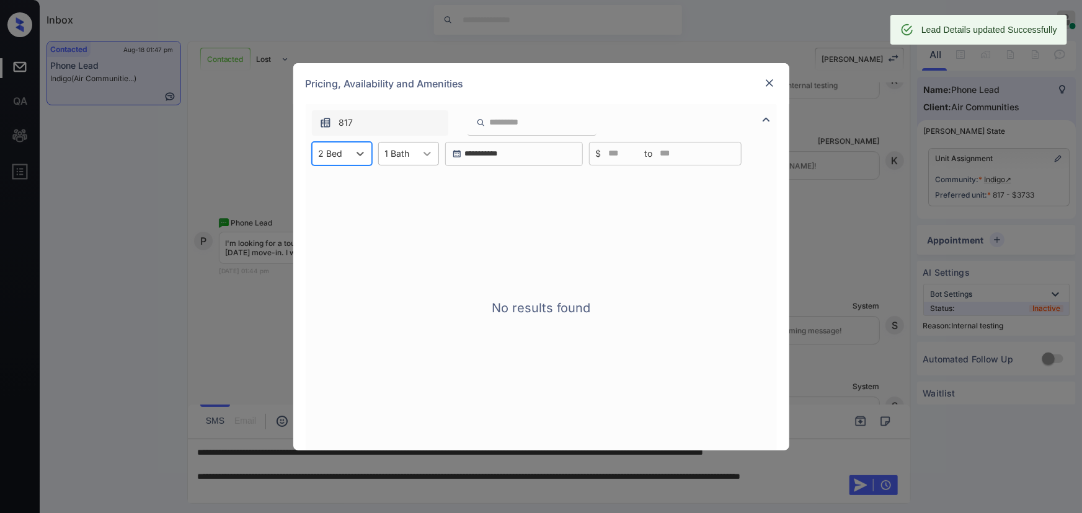
click at [424, 148] on icon at bounding box center [427, 154] width 12 height 12
click at [394, 205] on div "2" at bounding box center [408, 206] width 61 height 22
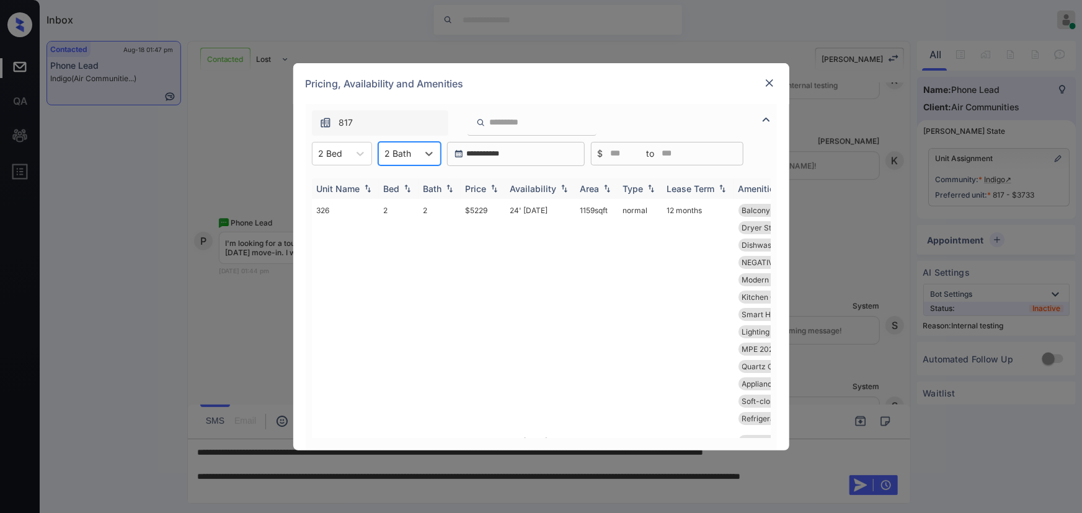
click at [498, 187] on img at bounding box center [494, 188] width 12 height 9
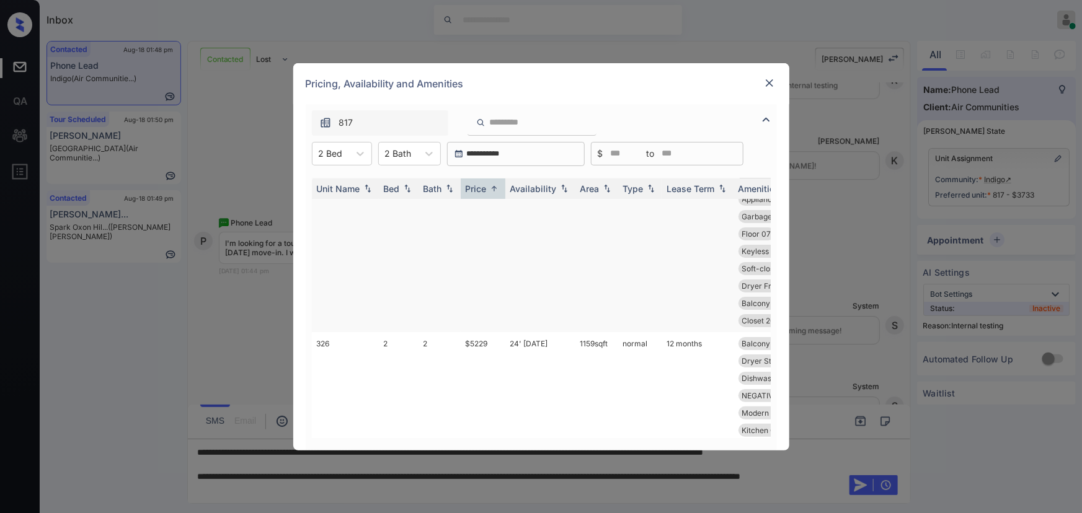
scroll to position [0, 0]
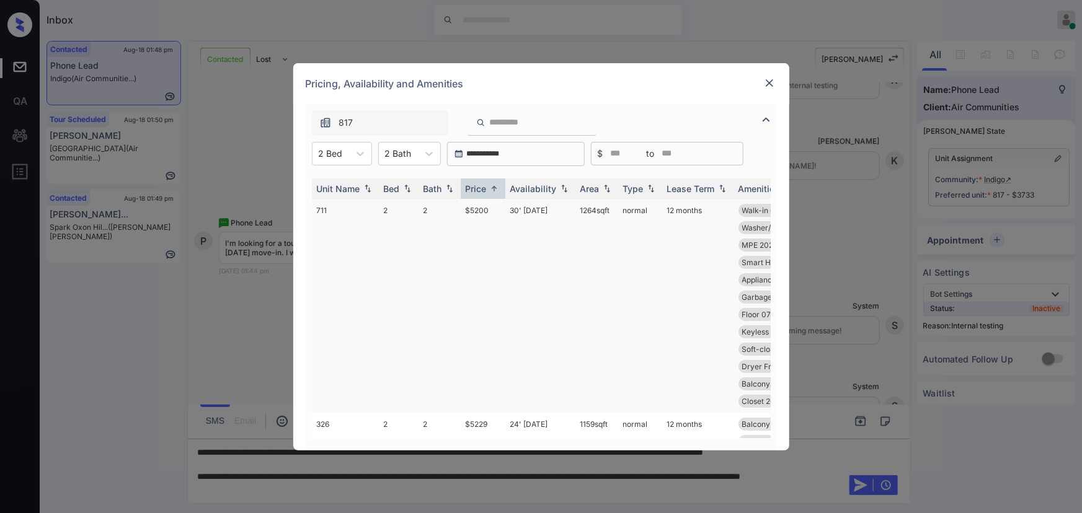
click at [528, 210] on td "30' Aug 25" at bounding box center [540, 306] width 70 height 214
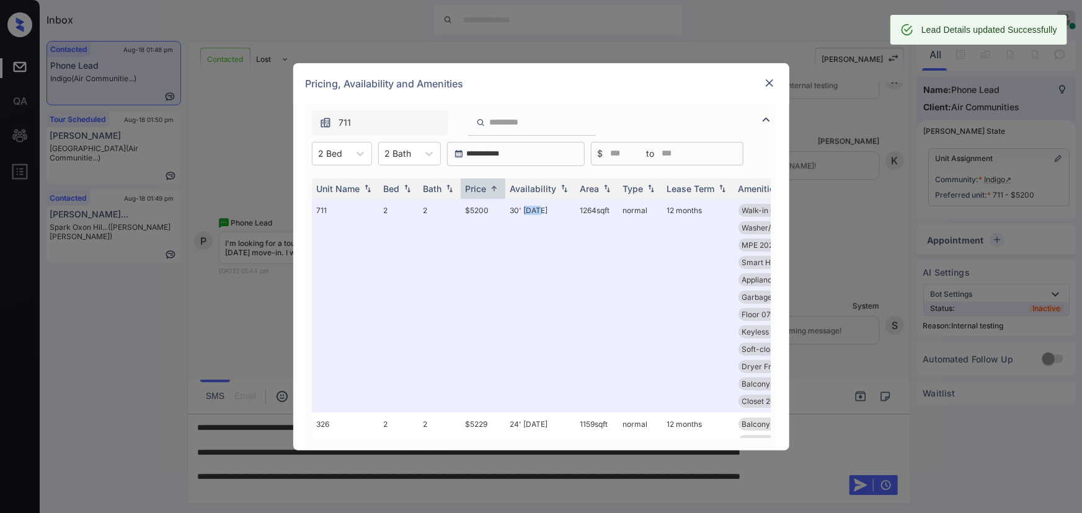
click at [769, 84] on img at bounding box center [769, 83] width 12 height 12
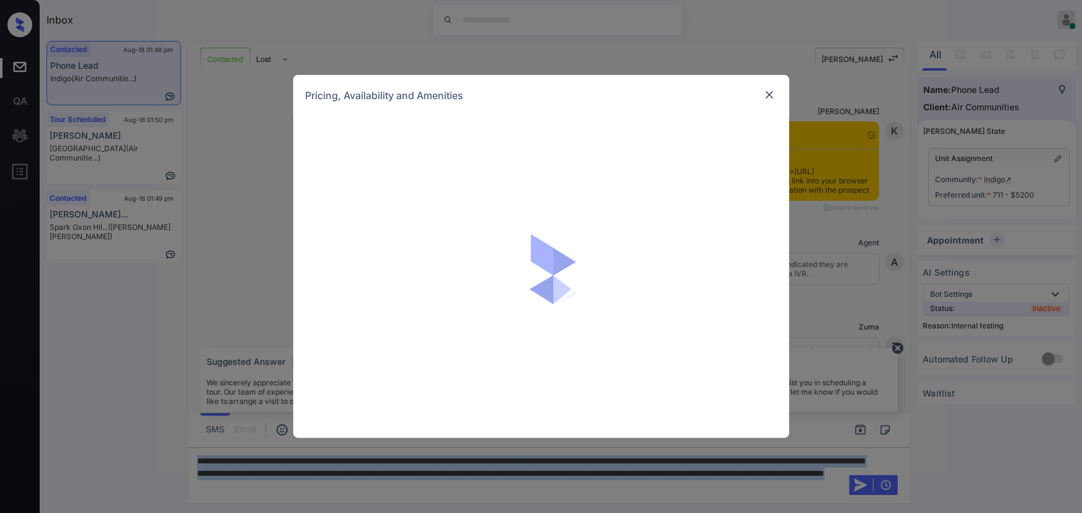
scroll to position [2407, 0]
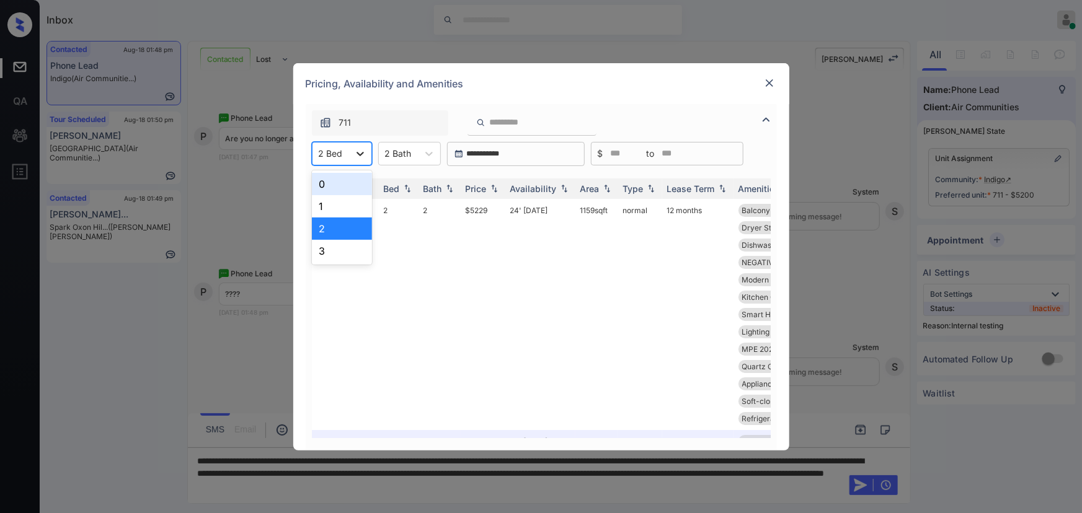
click at [354, 153] on icon at bounding box center [360, 154] width 12 height 12
click at [325, 204] on div "1" at bounding box center [342, 206] width 60 height 22
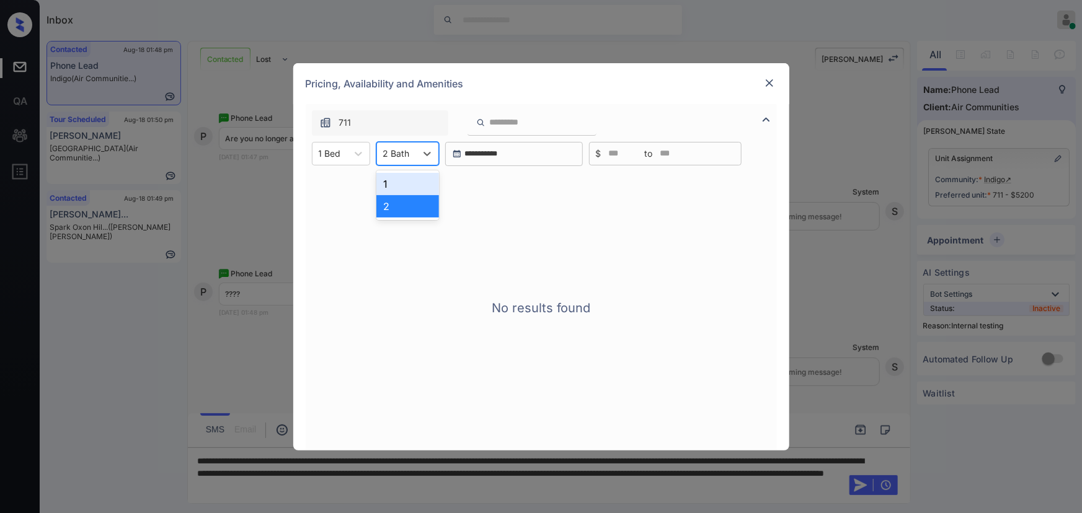
click at [409, 149] on div "2 Bath" at bounding box center [396, 153] width 39 height 18
click at [399, 188] on div "1" at bounding box center [407, 184] width 63 height 22
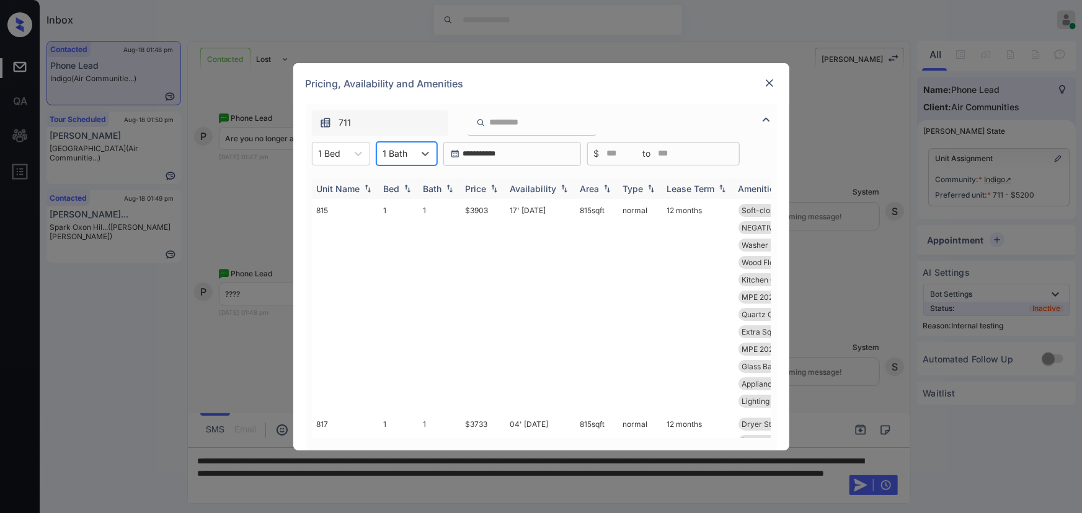
click at [488, 187] on img at bounding box center [494, 188] width 12 height 9
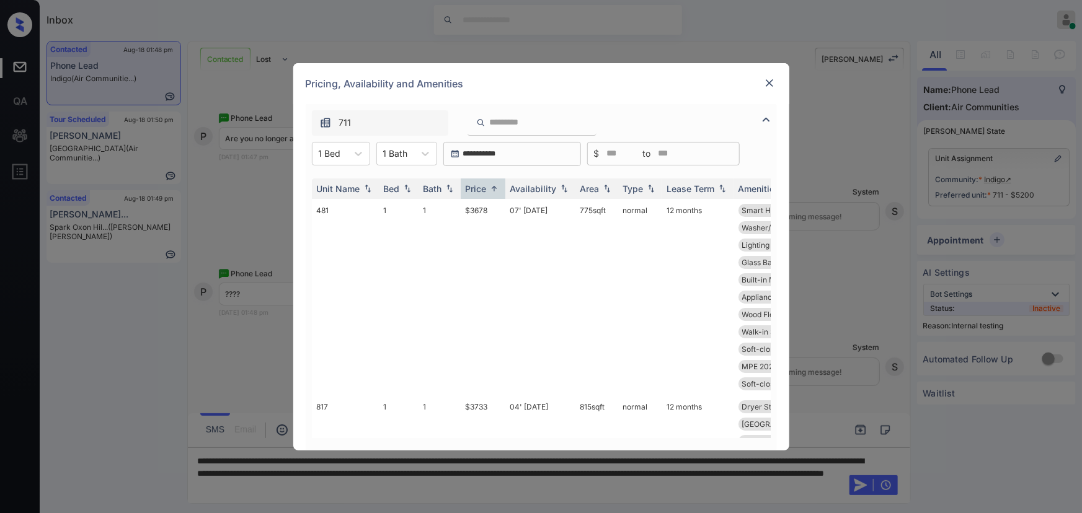
click at [769, 81] on img at bounding box center [769, 83] width 12 height 12
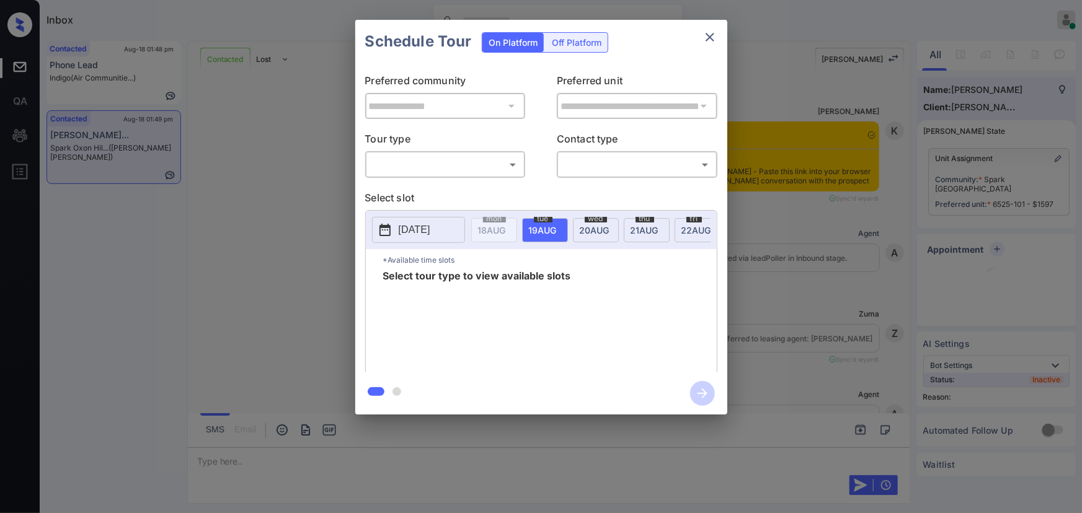
scroll to position [589, 0]
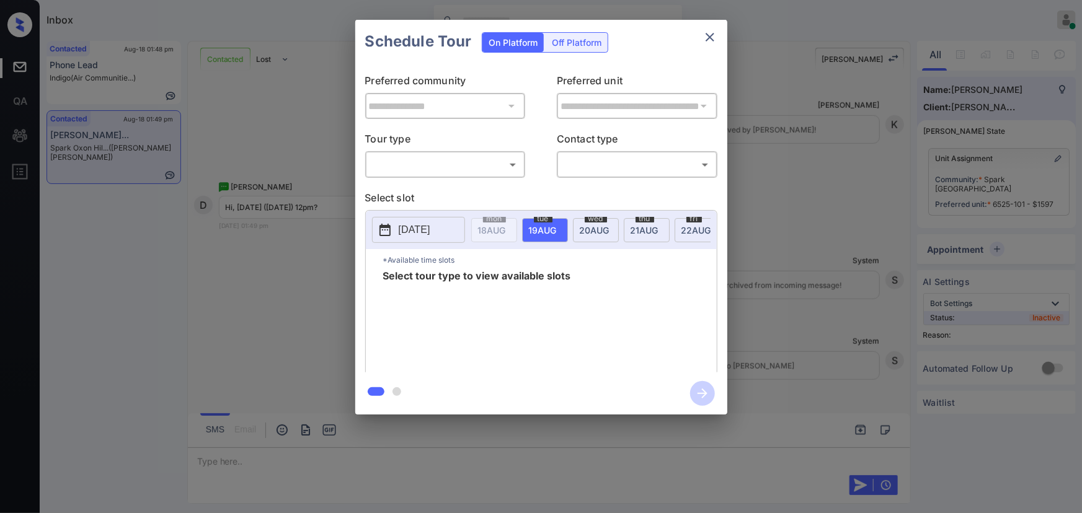
click at [421, 172] on body "Inbox Kenneth Umali Online Set yourself offline Set yourself on break Profile S…" at bounding box center [541, 256] width 1082 height 513
click at [411, 193] on li "In Person" at bounding box center [444, 192] width 153 height 22
type input "********"
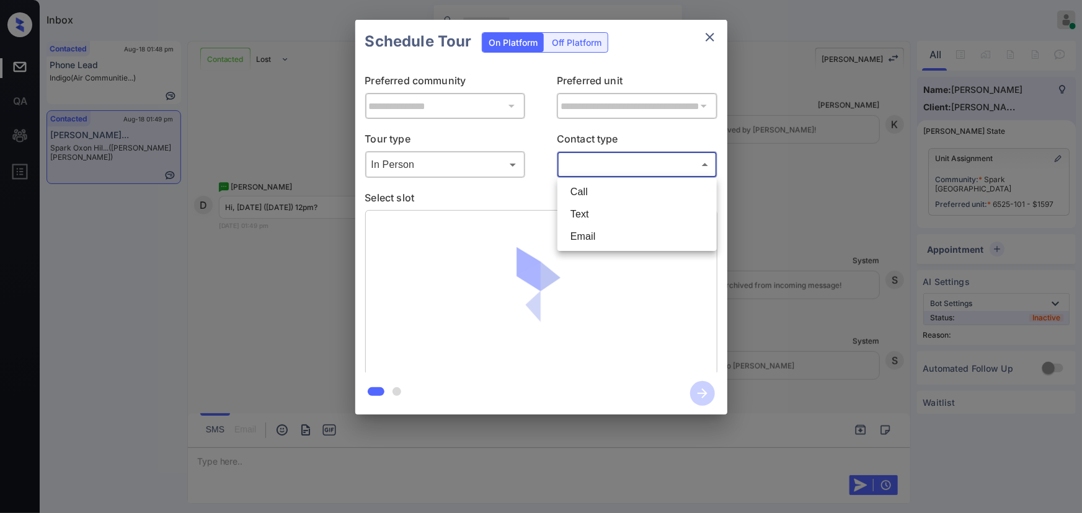
click at [595, 164] on body "Inbox Kenneth Umali Online Set yourself offline Set yourself on break Profile S…" at bounding box center [541, 256] width 1082 height 513
drag, startPoint x: 575, startPoint y: 226, endPoint x: 584, endPoint y: 222, distance: 9.4
click at [576, 226] on li "Email" at bounding box center [636, 237] width 153 height 22
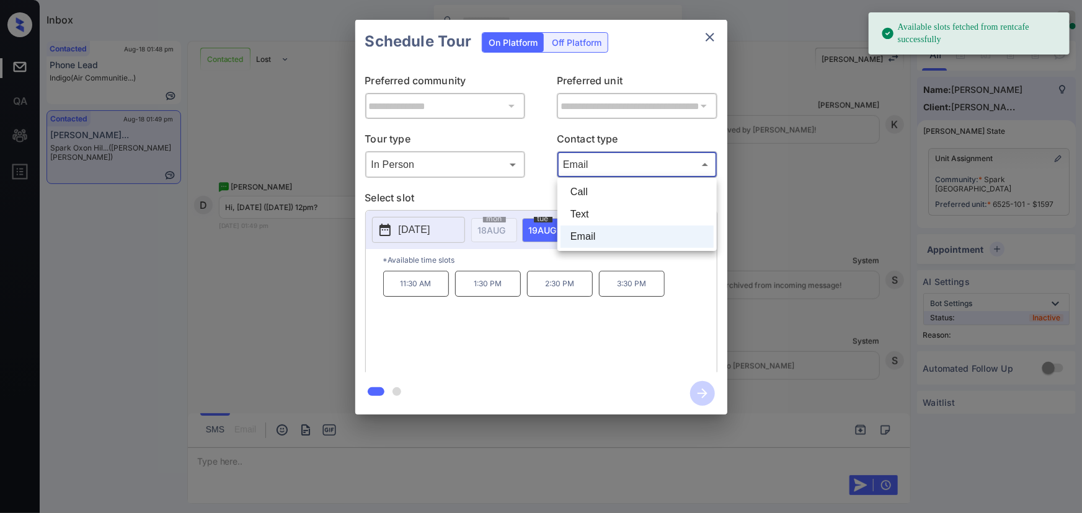
click at [594, 161] on body "Available slots fetched from rentcafe successfully Inbox Kenneth Umali Online S…" at bounding box center [541, 256] width 1082 height 513
click at [583, 208] on li "Text" at bounding box center [636, 214] width 153 height 22
type input "****"
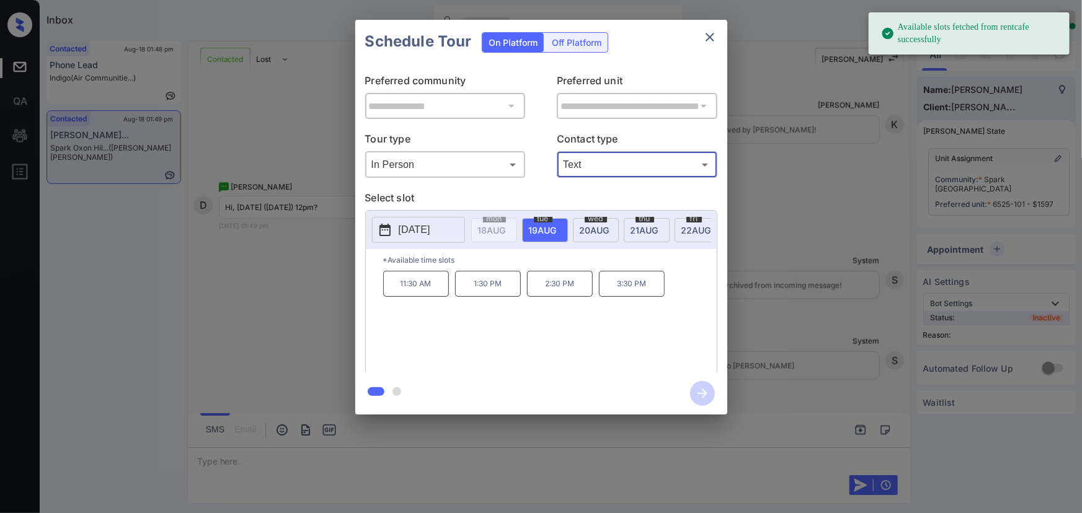
click at [506, 227] on span "20 AUG" at bounding box center [492, 230] width 28 height 11
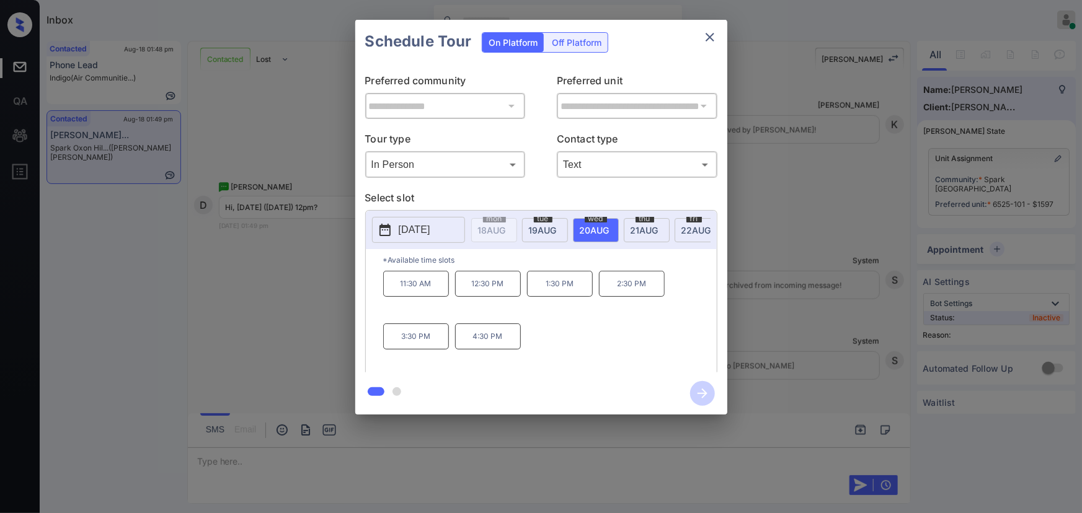
click at [421, 293] on p "11:30 AM" at bounding box center [416, 284] width 66 height 26
click at [479, 288] on p "12:30 PM" at bounding box center [488, 284] width 66 height 26
copy div "12:30 PM 1:30 PM"
drag, startPoint x: 579, startPoint y: 293, endPoint x: 463, endPoint y: 289, distance: 116.0
click at [463, 289] on div "11:30 AM 12:30 PM 1:30 PM 2:30 PM 3:30 PM 4:30 PM" at bounding box center [549, 320] width 333 height 99
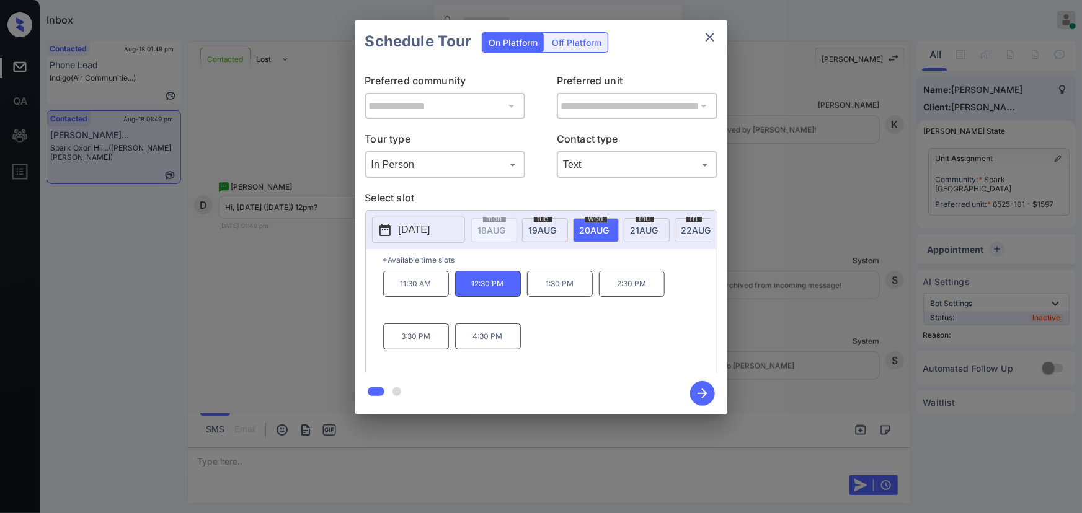
click at [596, 460] on div at bounding box center [541, 256] width 1082 height 513
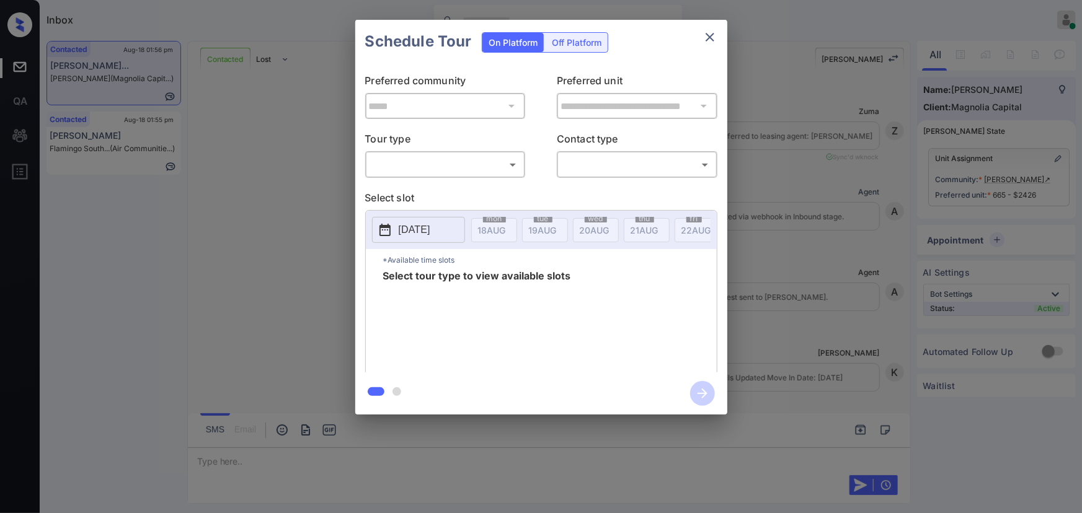
scroll to position [1776, 0]
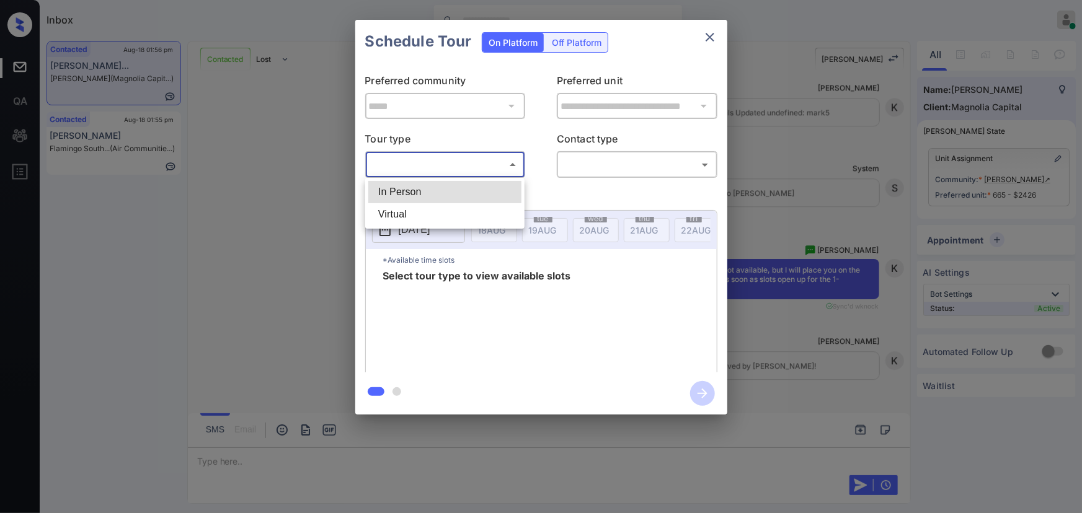
click at [461, 157] on body "Inbox [PERSON_NAME] Online Set yourself offline Set yourself on break Profile S…" at bounding box center [541, 256] width 1082 height 513
click at [443, 193] on li "In Person" at bounding box center [444, 192] width 153 height 22
type input "********"
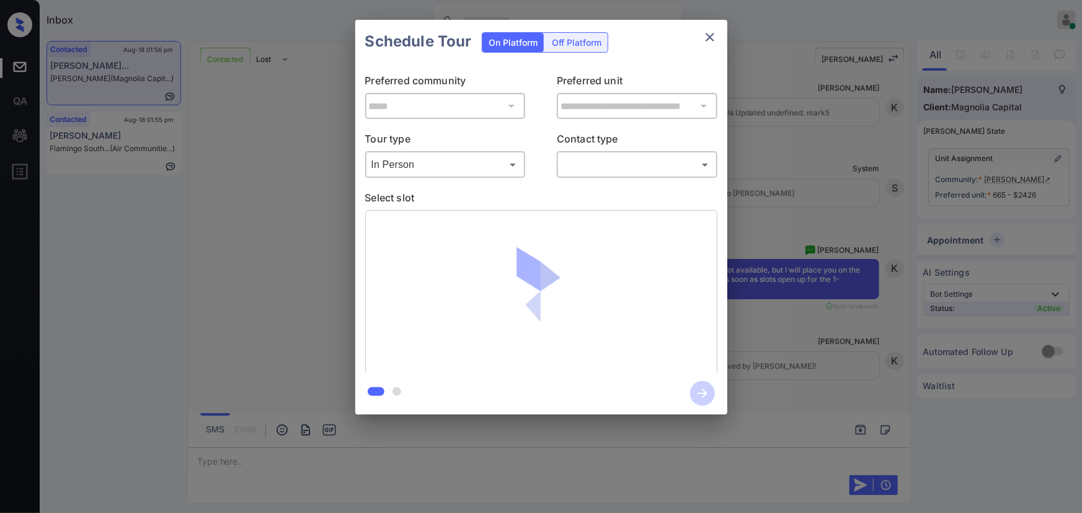
click at [604, 177] on div "​ ​" at bounding box center [637, 164] width 161 height 27
click at [602, 172] on body "Inbox Kenneth Umali Online Set yourself offline Set yourself on break Profile S…" at bounding box center [541, 256] width 1082 height 513
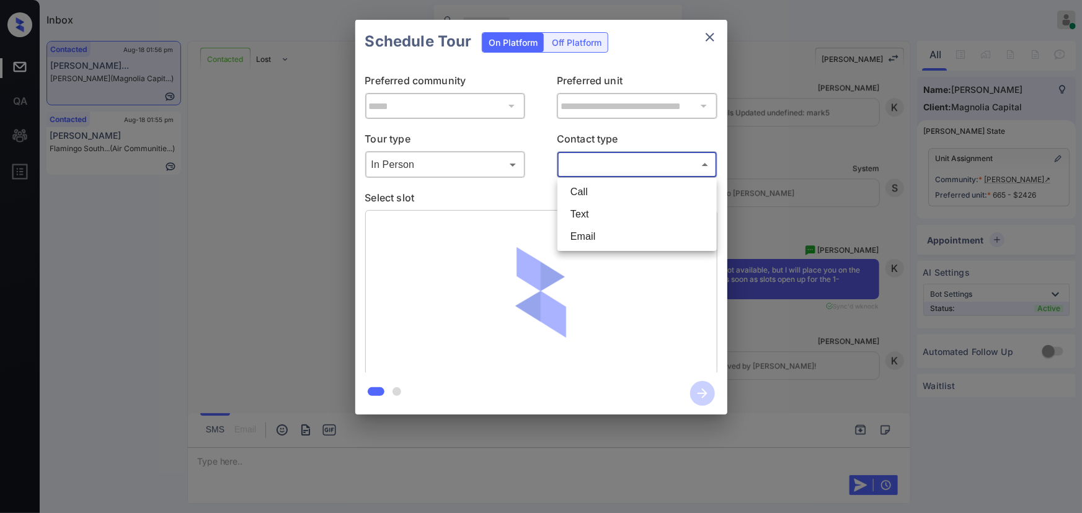
click at [589, 210] on li "Text" at bounding box center [636, 214] width 153 height 22
type input "****"
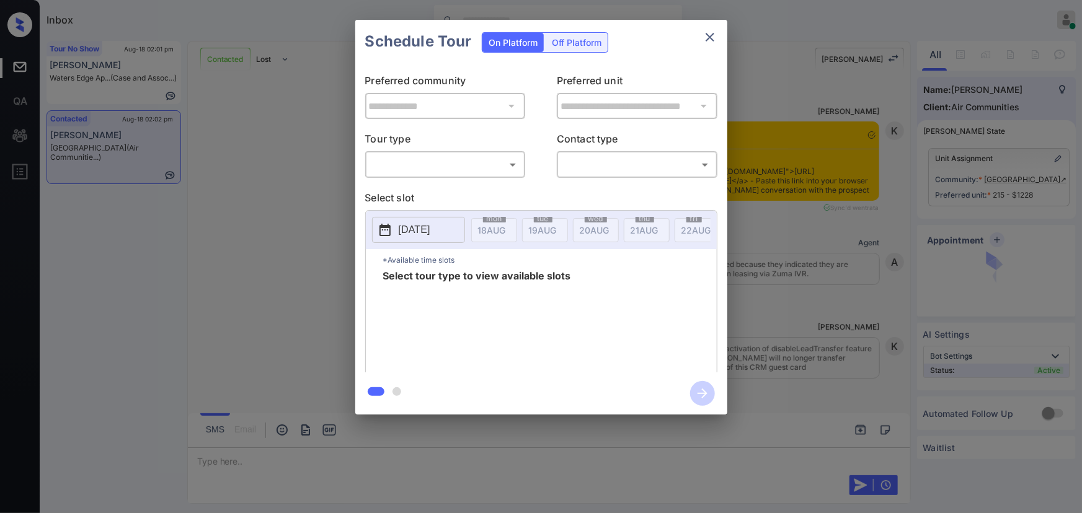
scroll to position [1038, 0]
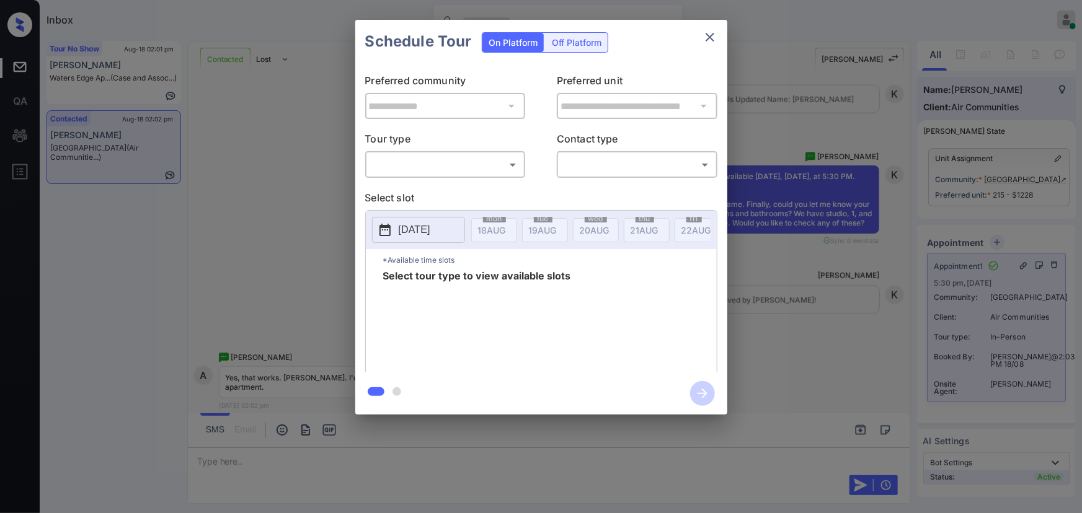
click at [428, 163] on body "Inbox [PERSON_NAME] Online Set yourself offline Set yourself on break Profile S…" at bounding box center [541, 256] width 1082 height 513
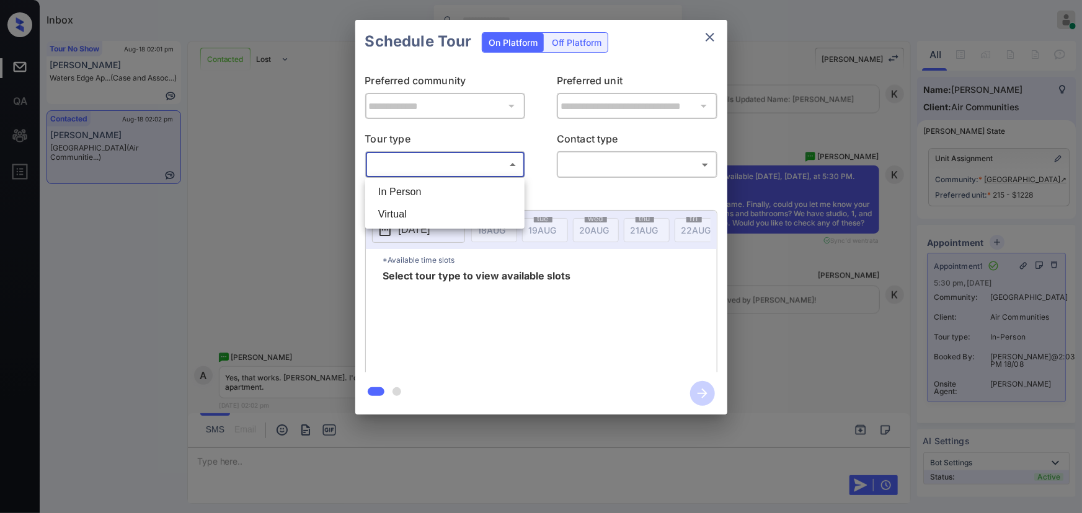
click at [420, 196] on li "In Person" at bounding box center [444, 192] width 153 height 22
type input "********"
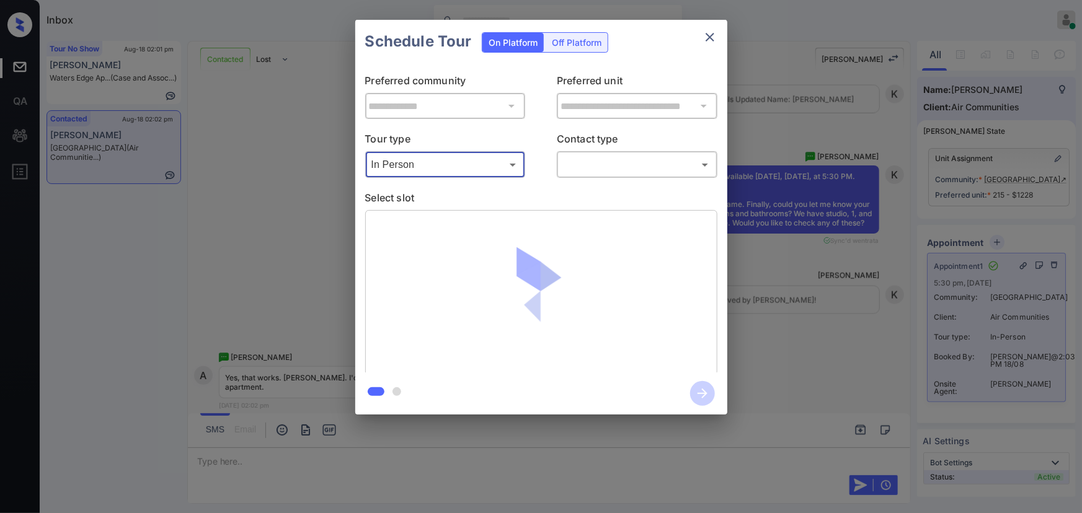
click at [812, 275] on div "**********" at bounding box center [541, 217] width 1082 height 435
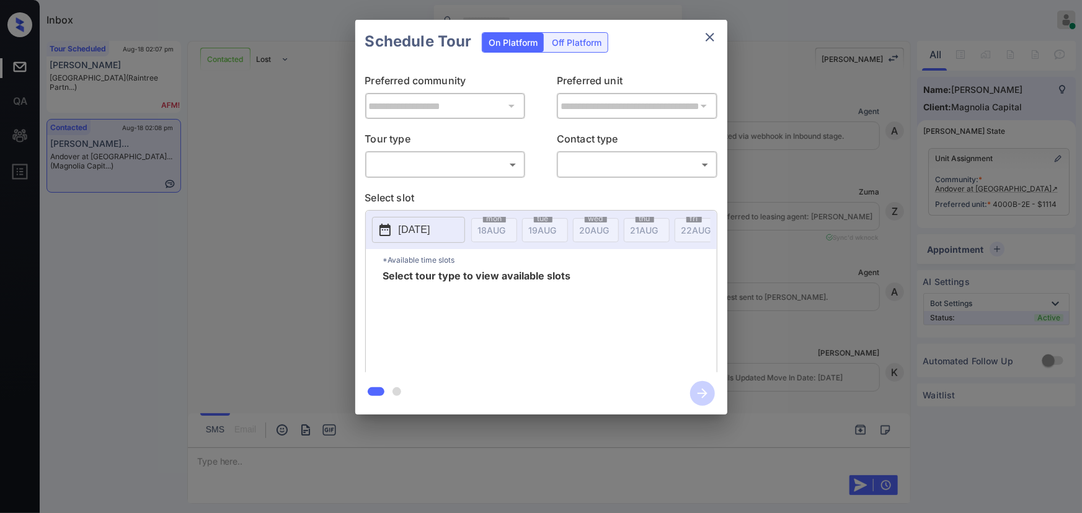
scroll to position [5399, 0]
click at [454, 164] on body "Inbox Kenneth Umali Online Set yourself offline Set yourself on break Profile S…" at bounding box center [541, 256] width 1082 height 513
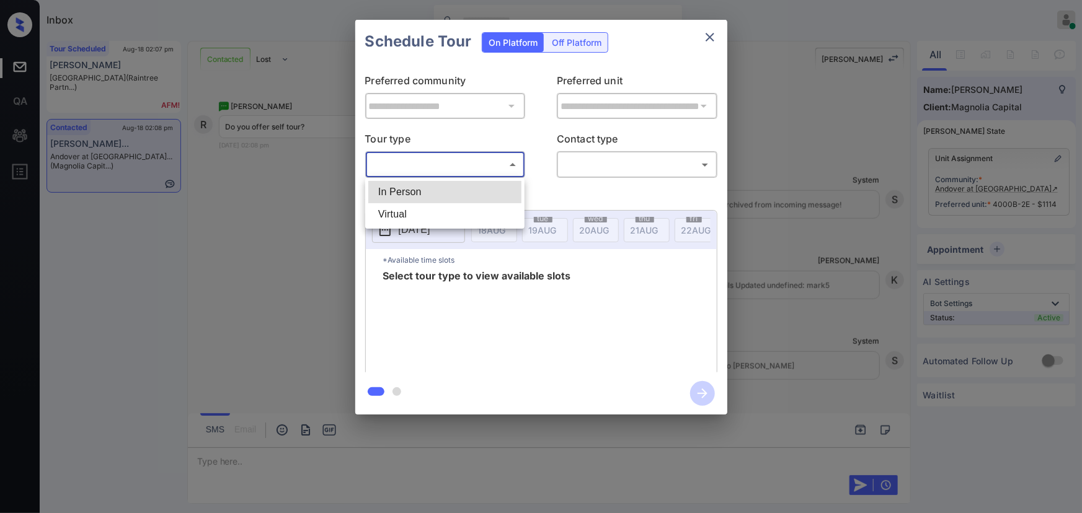
click at [373, 459] on div at bounding box center [541, 256] width 1082 height 513
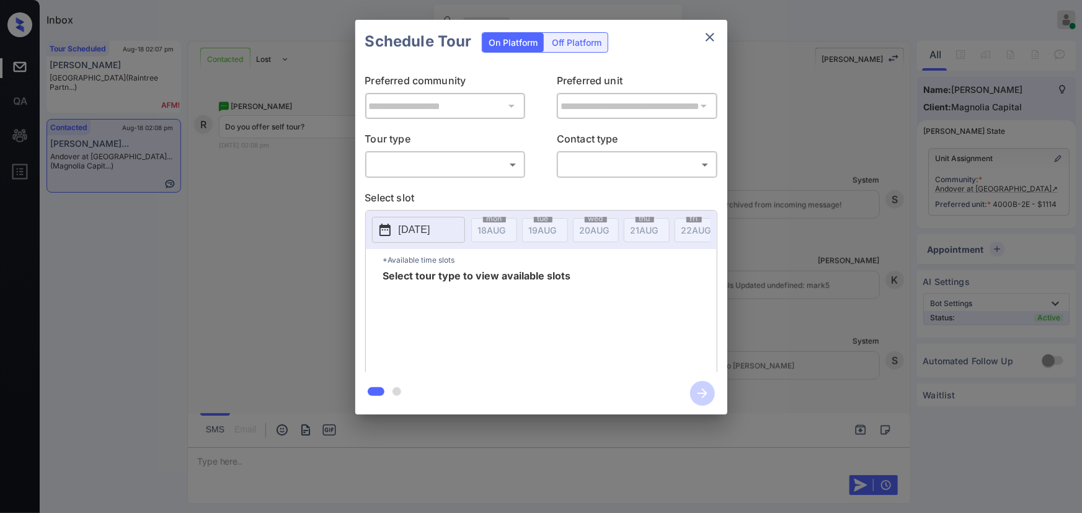
click at [395, 456] on div at bounding box center [541, 256] width 1082 height 513
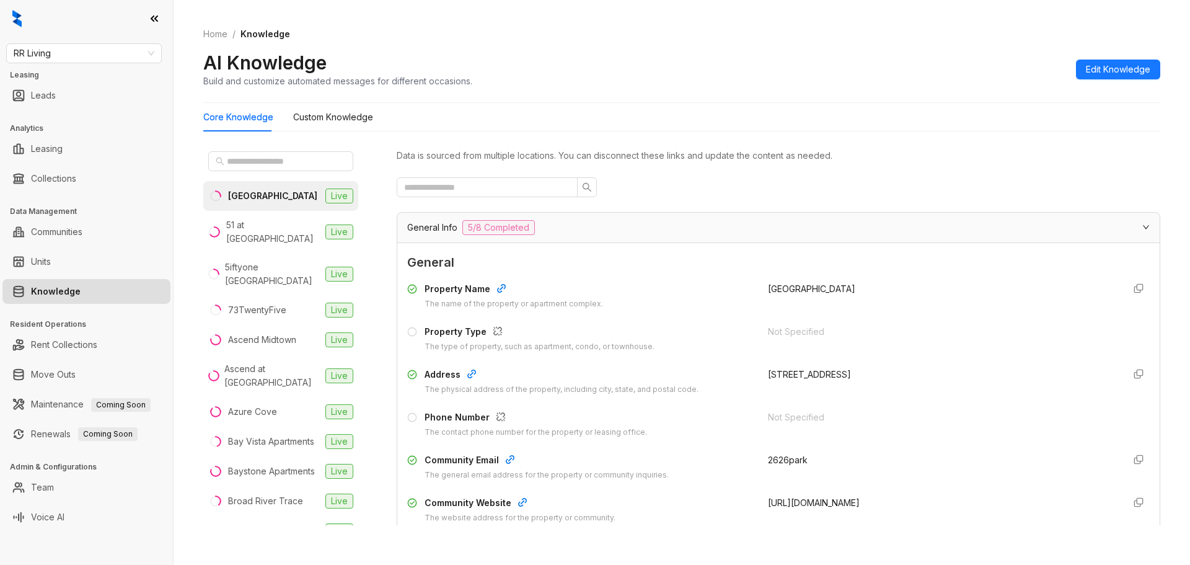
click at [81, 286] on link "Knowledge" at bounding box center [56, 291] width 50 height 25
